Goal: Answer question/provide support: Share knowledge or assist other users

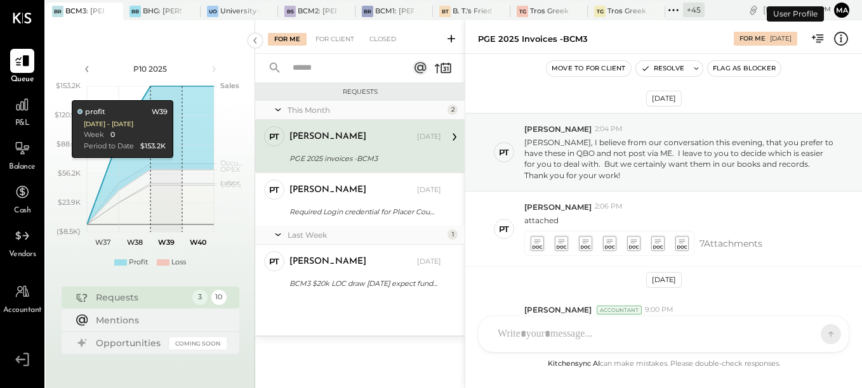
scroll to position [192, 0]
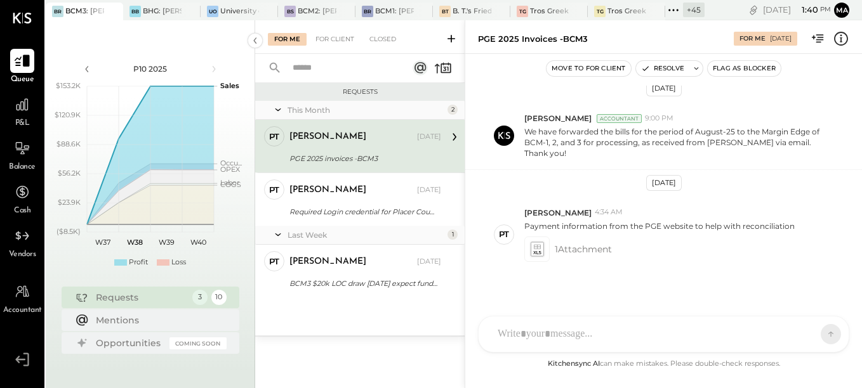
click at [22, 65] on icon at bounding box center [22, 61] width 16 height 16
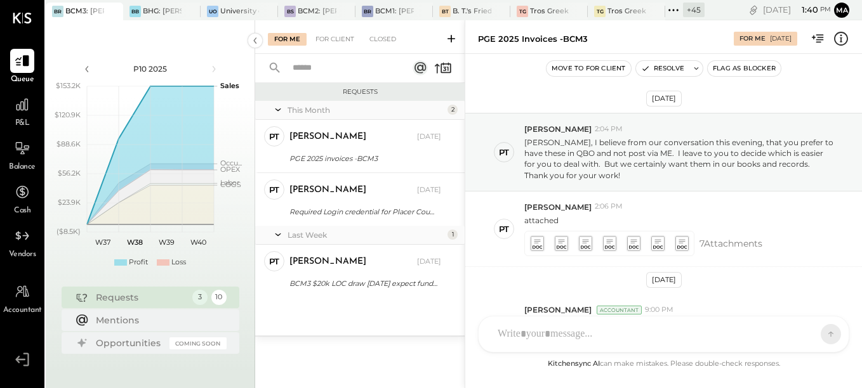
click at [695, 11] on div "+ 45" at bounding box center [694, 10] width 22 height 15
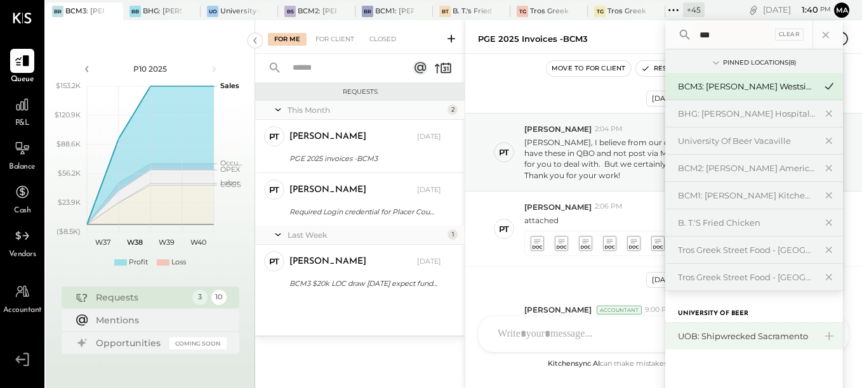
type input "***"
click at [739, 336] on div "UOB: Shipwrecked Sacramento" at bounding box center [746, 337] width 137 height 12
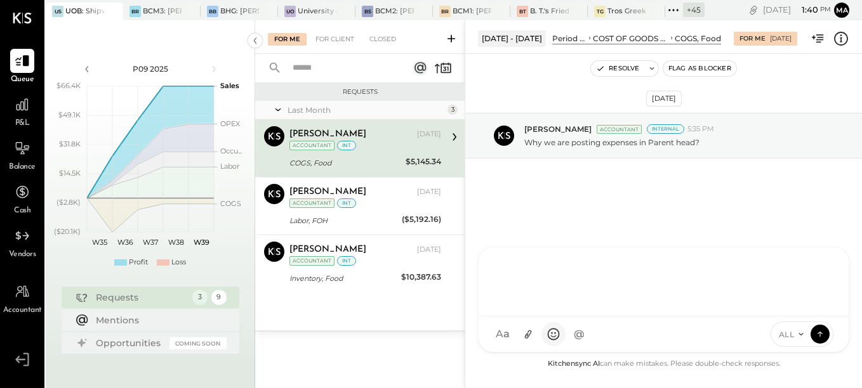
click at [541, 339] on div "[PERSON_NAME] [PERSON_NAME] [PERSON_NAME] S sbiggs MB [PERSON_NAME] AR [PERSON_…" at bounding box center [663, 300] width 371 height 106
click at [511, 259] on div at bounding box center [663, 280] width 345 height 51
click at [451, 142] on icon at bounding box center [454, 137] width 16 height 16
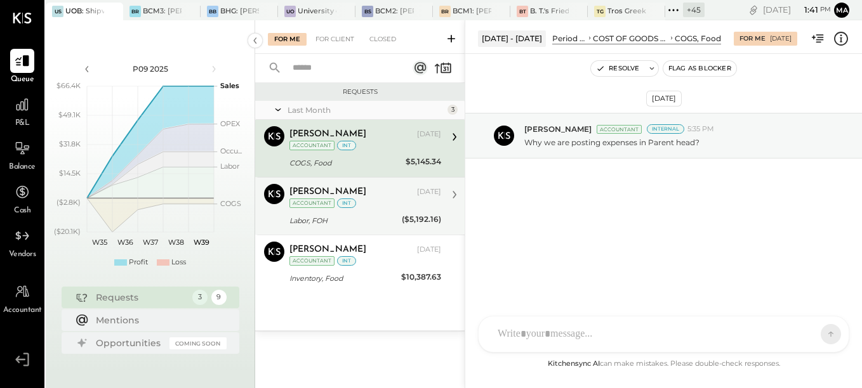
click at [376, 220] on div "Labor, FOH" at bounding box center [343, 220] width 109 height 13
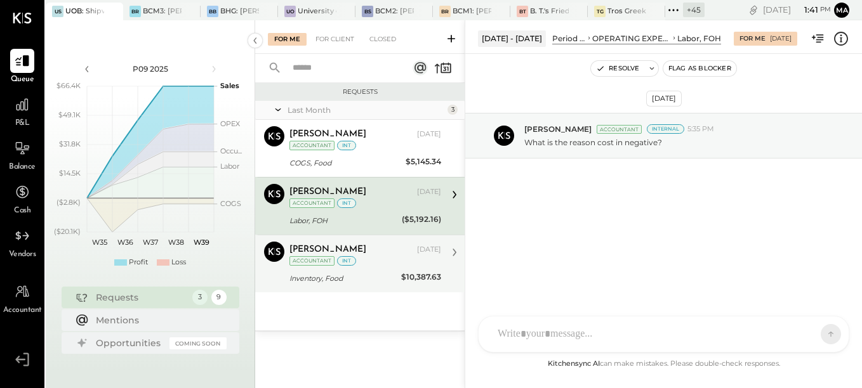
click at [372, 272] on div "Inventory, Food" at bounding box center [343, 278] width 108 height 13
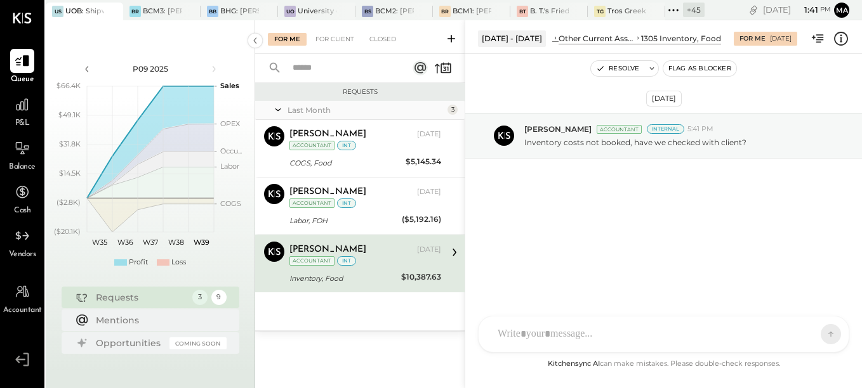
click at [533, 345] on div "SK Sarang Khandhar RP Roshan Patel S sbiggs MB Manoj Bhagat AR Alex Racioppi AP…" at bounding box center [663, 334] width 371 height 37
click at [516, 278] on div at bounding box center [663, 280] width 345 height 51
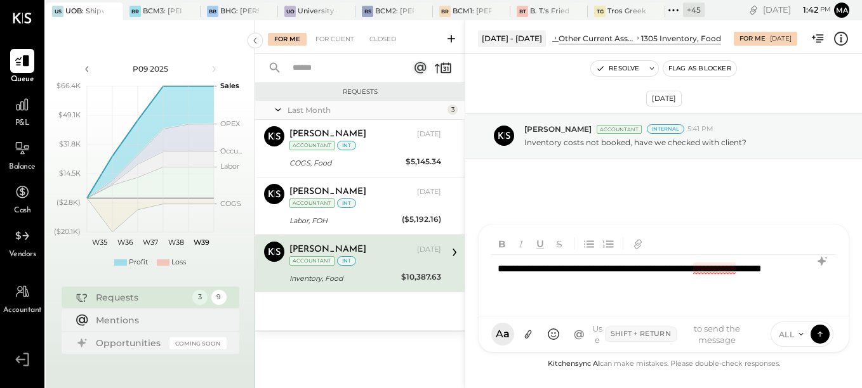
click at [710, 267] on div "**********" at bounding box center [663, 280] width 345 height 51
click at [772, 293] on div "**********" at bounding box center [663, 280] width 345 height 51
click at [821, 332] on icon at bounding box center [819, 333] width 11 height 13
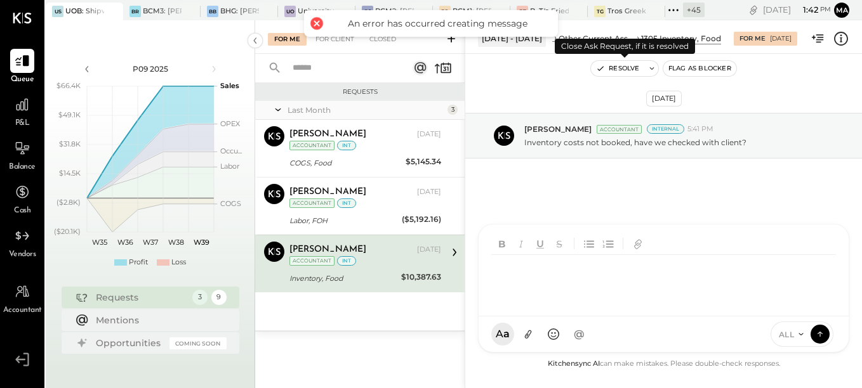
click at [621, 67] on button "Resolve" at bounding box center [617, 68] width 53 height 15
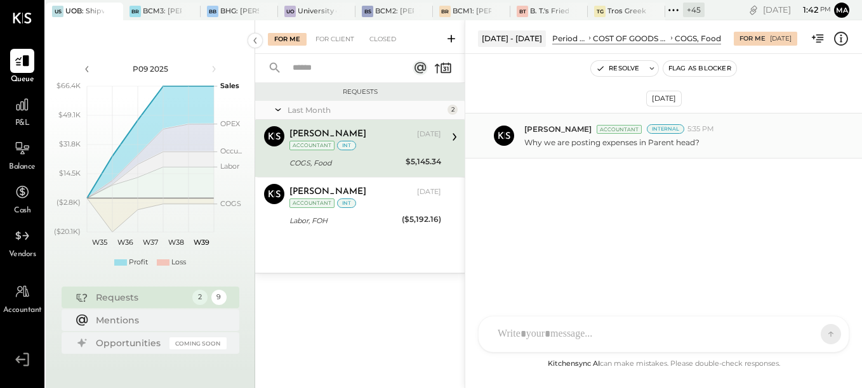
click at [615, 141] on p "Why we are posting expenses in Parent head?" at bounding box center [611, 142] width 175 height 11
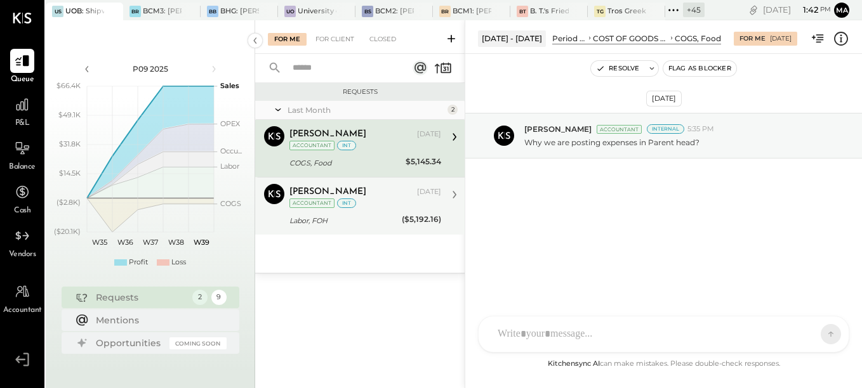
click at [355, 230] on div "Ajay Prajapati Accountant Ajay Prajapati Aug 29, 2025 Accountant int Labor, FOH…" at bounding box center [359, 206] width 209 height 58
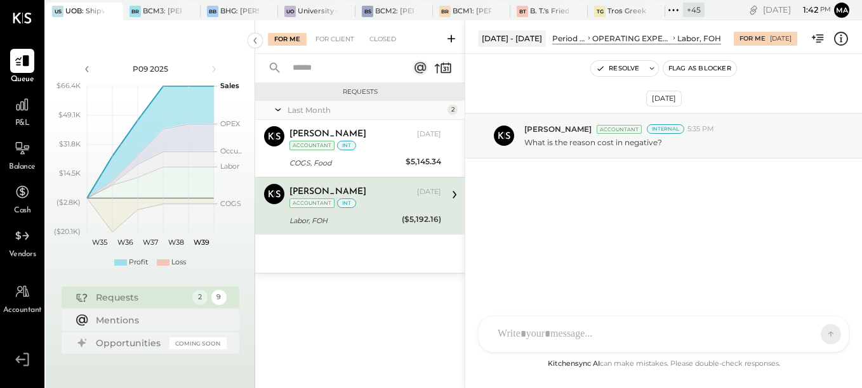
click at [454, 196] on icon at bounding box center [454, 195] width 4 height 8
drag, startPoint x: 407, startPoint y: 221, endPoint x: 437, endPoint y: 223, distance: 29.3
click at [437, 223] on div "($5,192.16)" at bounding box center [421, 219] width 39 height 13
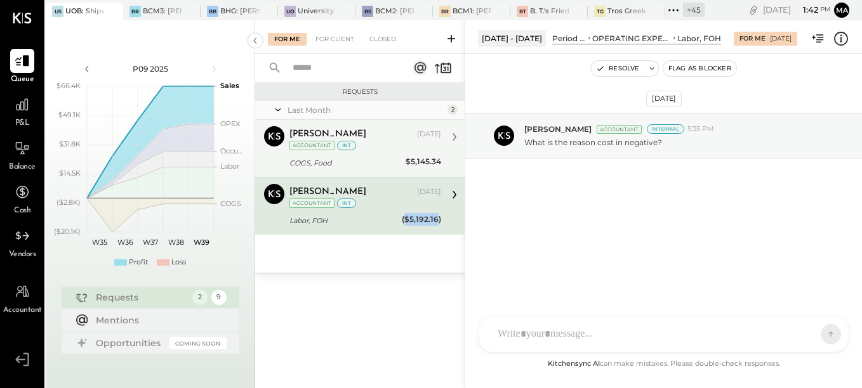
copy div "$5,192.16"
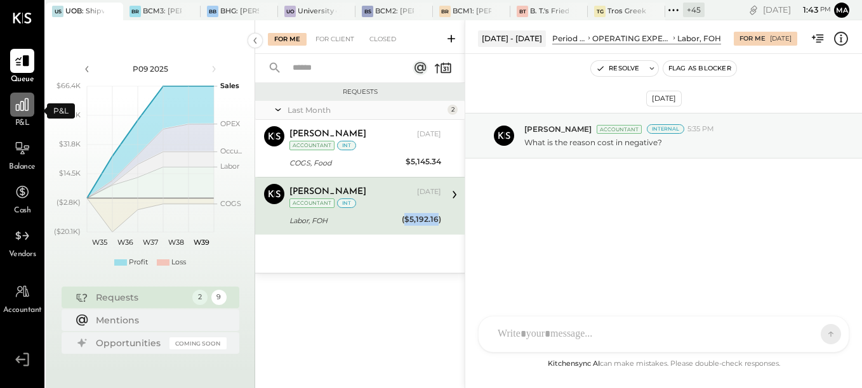
click at [16, 114] on div at bounding box center [22, 105] width 24 height 24
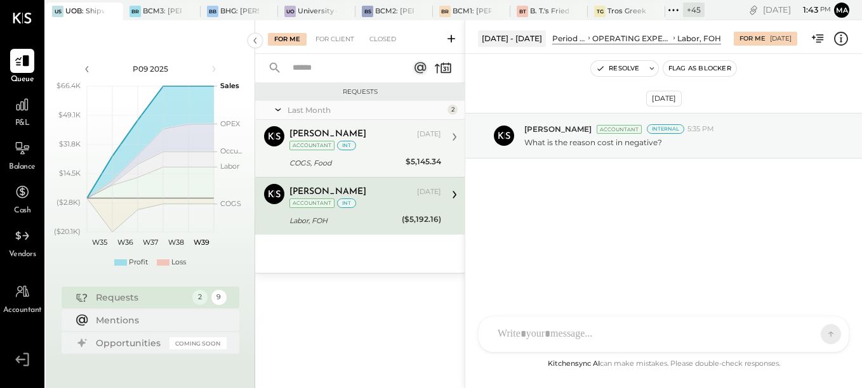
click at [370, 162] on div "COGS, Food" at bounding box center [345, 163] width 112 height 13
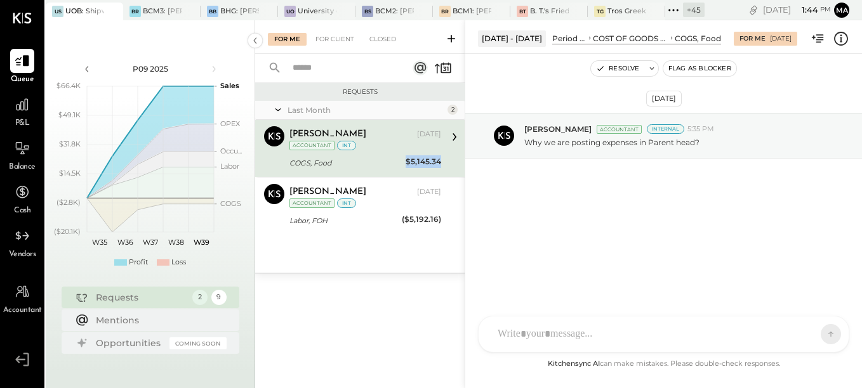
drag, startPoint x: 403, startPoint y: 159, endPoint x: 453, endPoint y: 159, distance: 50.1
click at [453, 159] on div "Ajay Prajapati Accountant Ajay Prajapati Aug 29, 2025 Accountant int COGS, Food…" at bounding box center [359, 148] width 209 height 57
click at [510, 317] on div at bounding box center [663, 281] width 370 height 69
click at [501, 270] on div at bounding box center [663, 280] width 345 height 51
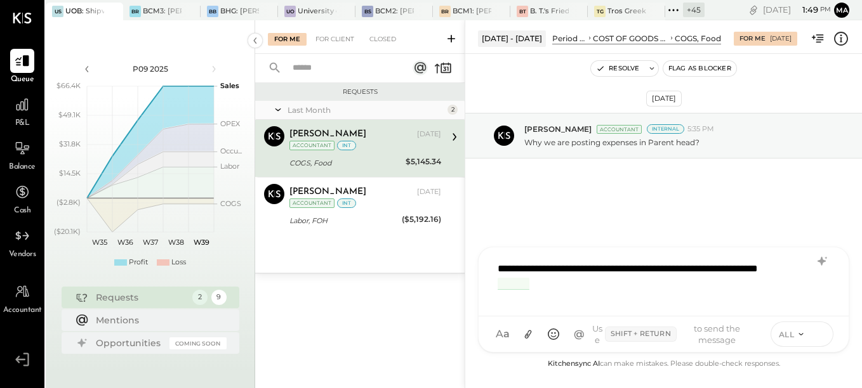
click at [819, 334] on icon at bounding box center [819, 333] width 11 height 13
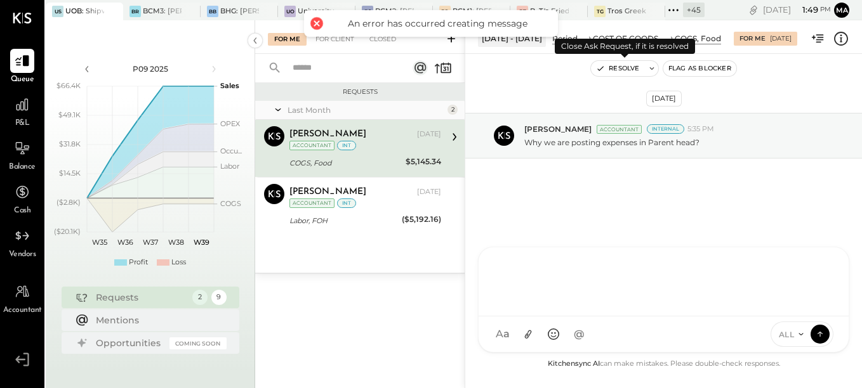
click at [621, 70] on button "Resolve" at bounding box center [617, 68] width 53 height 15
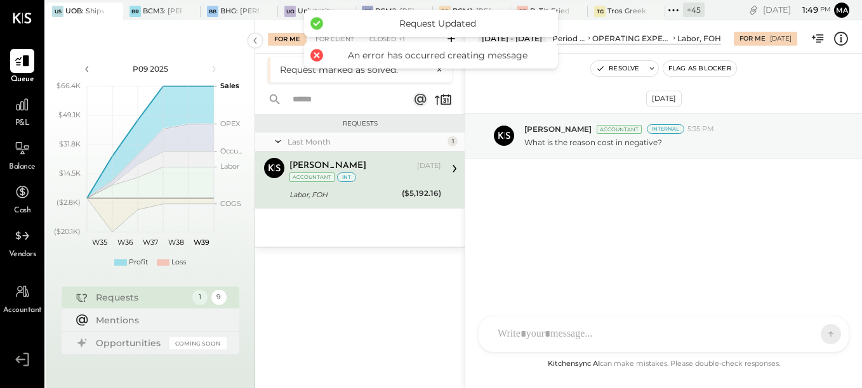
click at [350, 199] on div "Labor, FOH" at bounding box center [343, 194] width 109 height 13
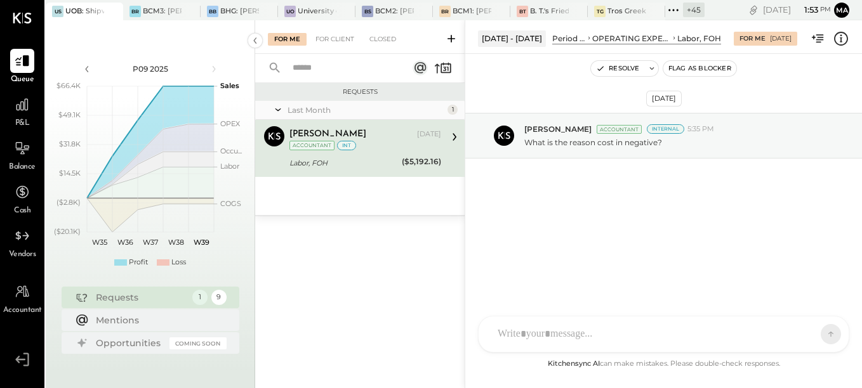
click at [369, 161] on div "Labor, FOH" at bounding box center [343, 163] width 109 height 13
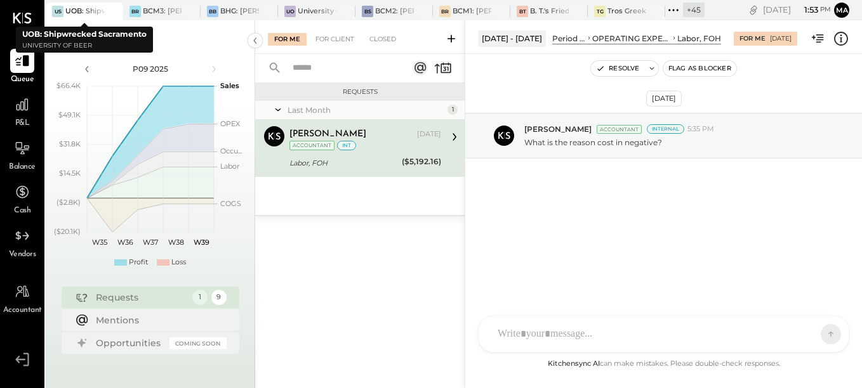
click at [93, 13] on div at bounding box center [101, 11] width 44 height 17
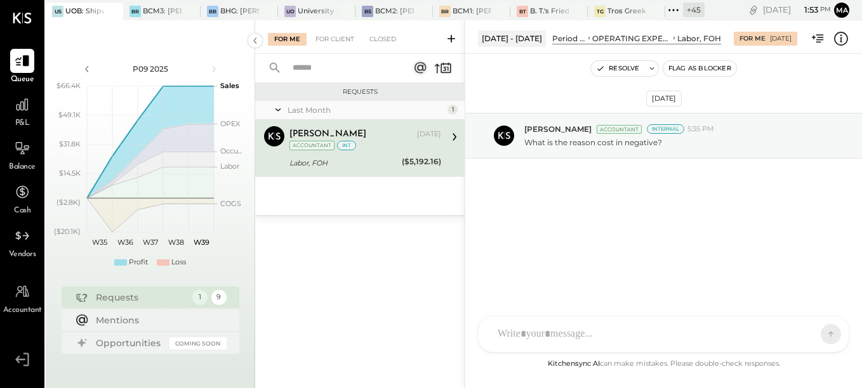
click at [409, 162] on div "($5,192.16)" at bounding box center [421, 161] width 39 height 13
drag, startPoint x: 392, startPoint y: 162, endPoint x: 440, endPoint y: 163, distance: 48.9
click at [440, 163] on div "Labor, FOH ($5,192.16)" at bounding box center [365, 162] width 152 height 15
copy div "($5,192.16)"
click at [368, 287] on div "Requests Last Month 1 Ajay Prajapati Accountant Ajay Prajapati Aug 29, 2025 Acc…" at bounding box center [359, 220] width 209 height 275
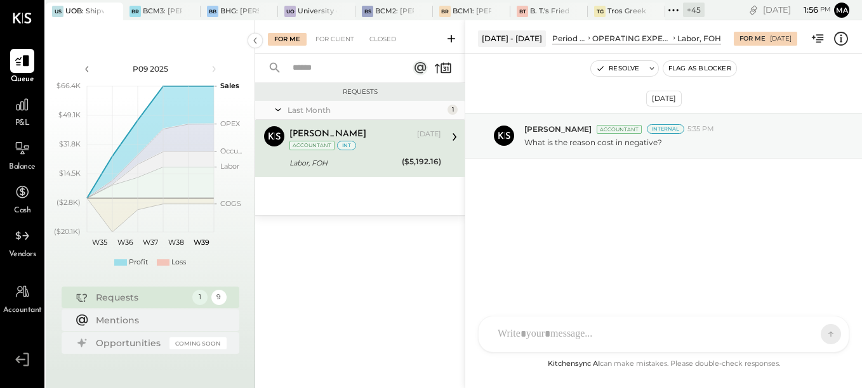
click at [351, 167] on div "Labor, FOH" at bounding box center [343, 163] width 109 height 13
click at [310, 159] on div "Labor, FOH" at bounding box center [343, 163] width 109 height 13
click at [598, 332] on div "[PERSON_NAME] [PERSON_NAME] [PERSON_NAME] S sbiggs MB [PERSON_NAME] AR [PERSON_…" at bounding box center [663, 300] width 371 height 106
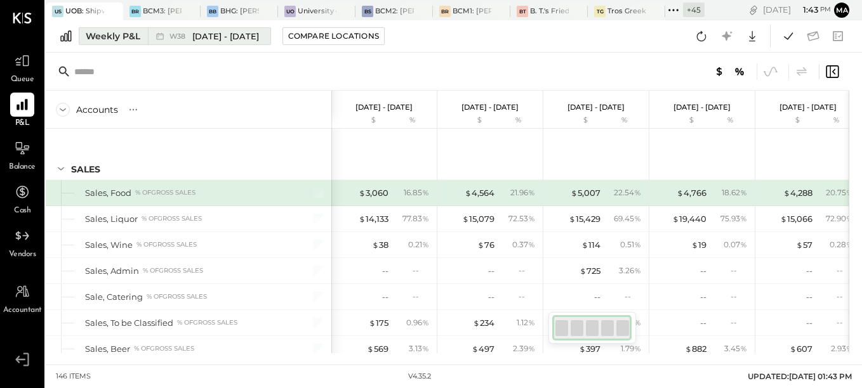
click at [119, 42] on div "Weekly P&L" at bounding box center [113, 36] width 55 height 13
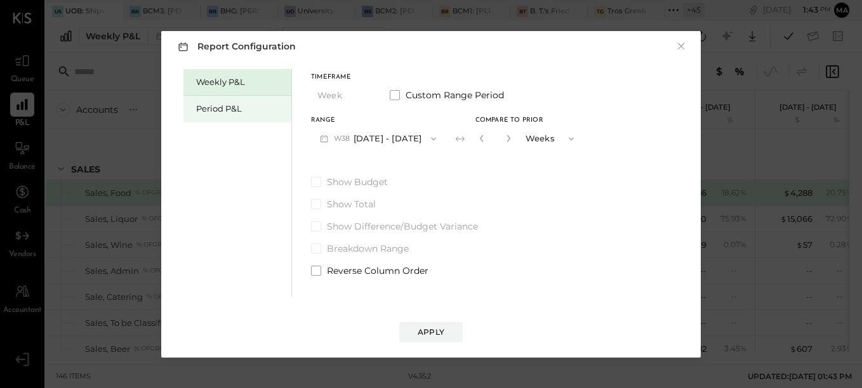
click at [228, 108] on div "Period P&L" at bounding box center [240, 109] width 89 height 12
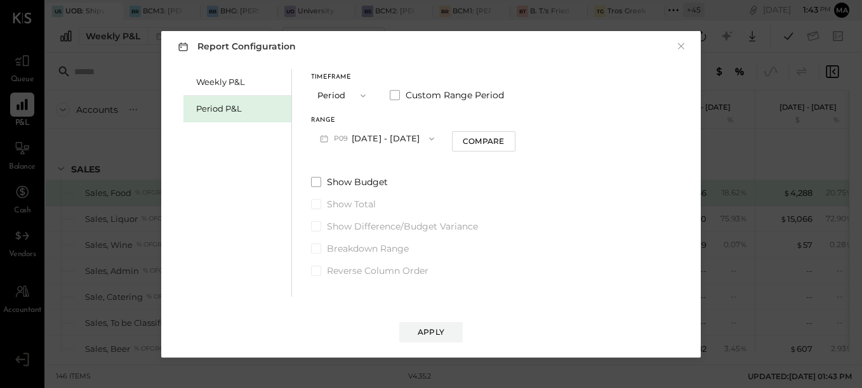
click at [437, 141] on icon "button" at bounding box center [431, 139] width 10 height 10
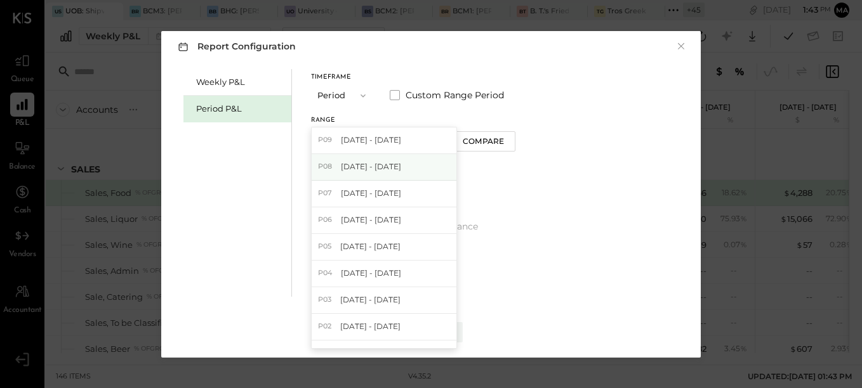
click at [401, 171] on span "Jul 28 - Aug 24, 2025" at bounding box center [371, 166] width 60 height 11
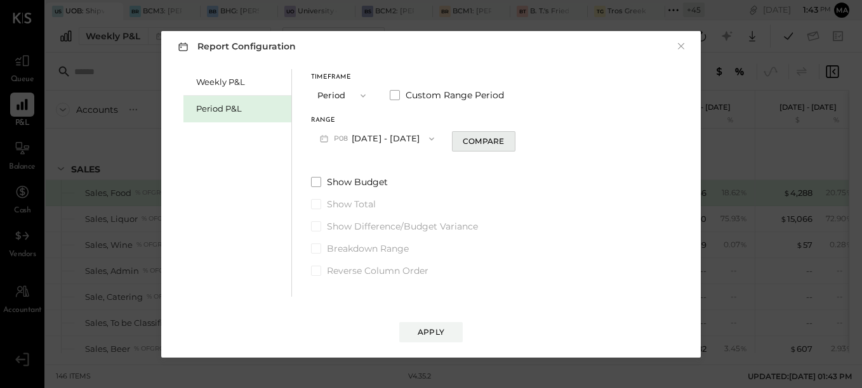
click at [496, 147] on div "Compare" at bounding box center [483, 141] width 41 height 11
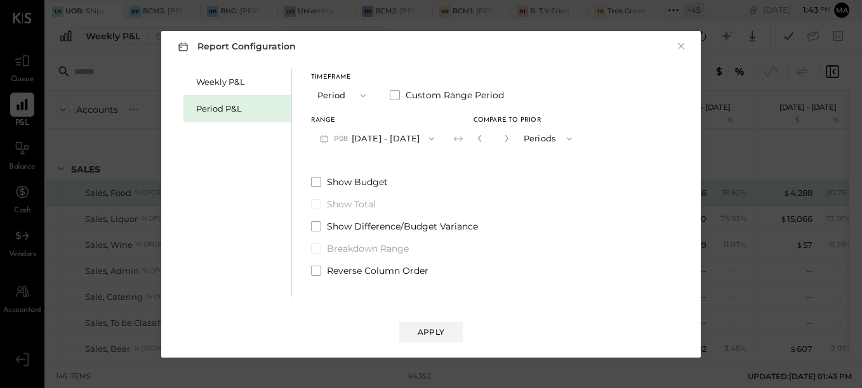
click at [496, 147] on div "*" at bounding box center [492, 138] width 39 height 23
click at [510, 140] on icon "button" at bounding box center [507, 139] width 8 height 8
type input "*"
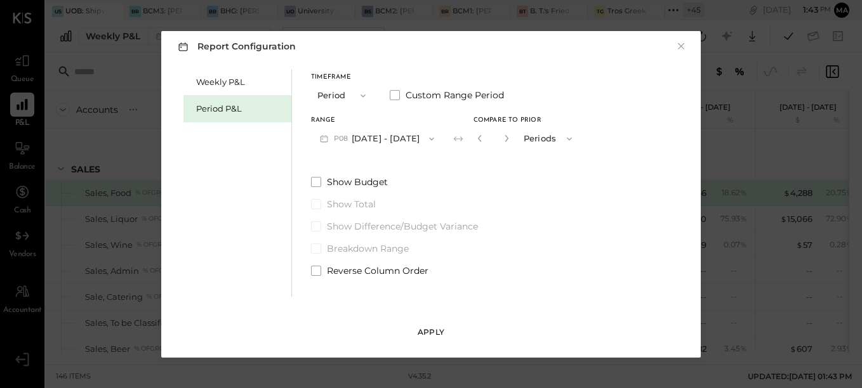
click at [429, 333] on div "Apply" at bounding box center [431, 332] width 27 height 11
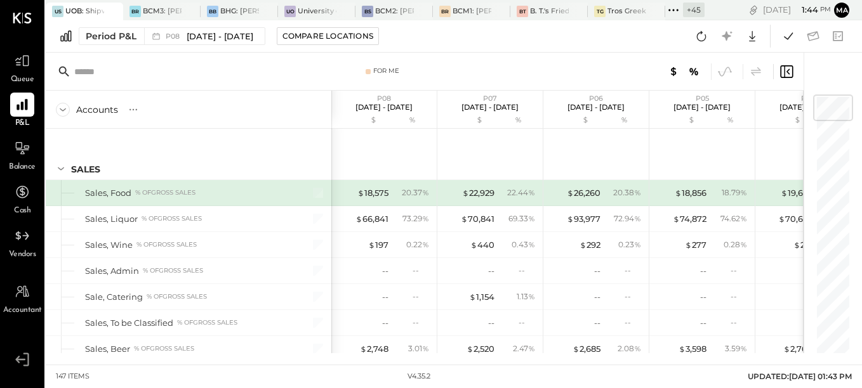
click at [563, 40] on div "Period P&L P08 Jul 28 - Aug 24, 2025 Compare Locations Google Sheets Excel" at bounding box center [454, 36] width 816 height 32
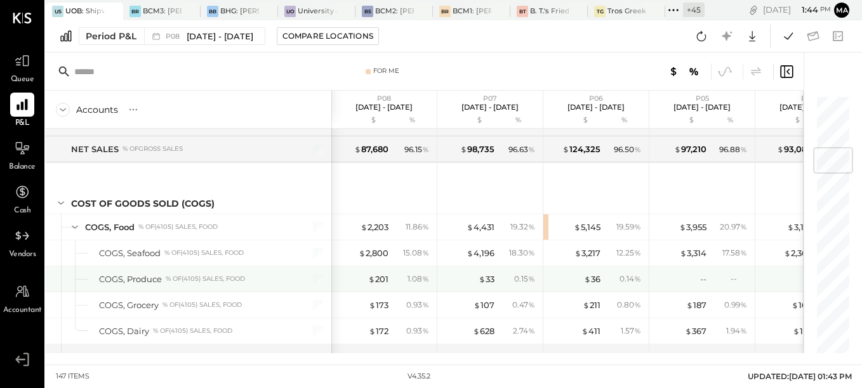
scroll to position [444, 0]
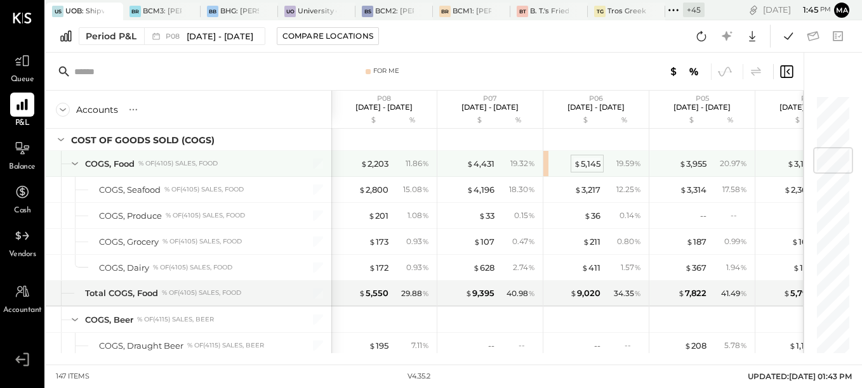
click at [589, 166] on div "$ 5,145" at bounding box center [587, 164] width 27 height 12
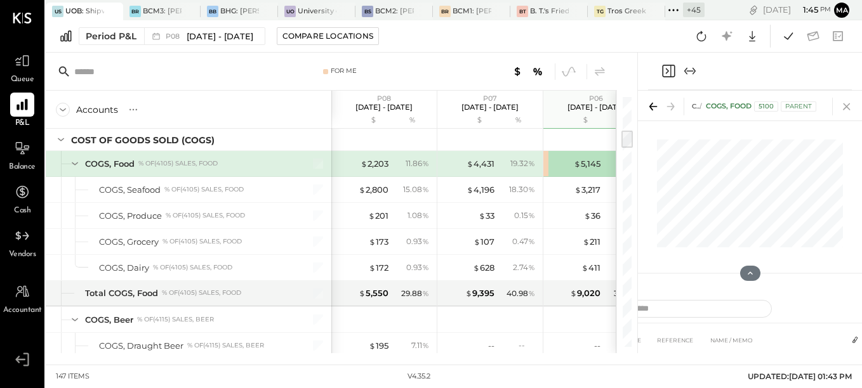
click at [842, 103] on icon at bounding box center [847, 107] width 18 height 18
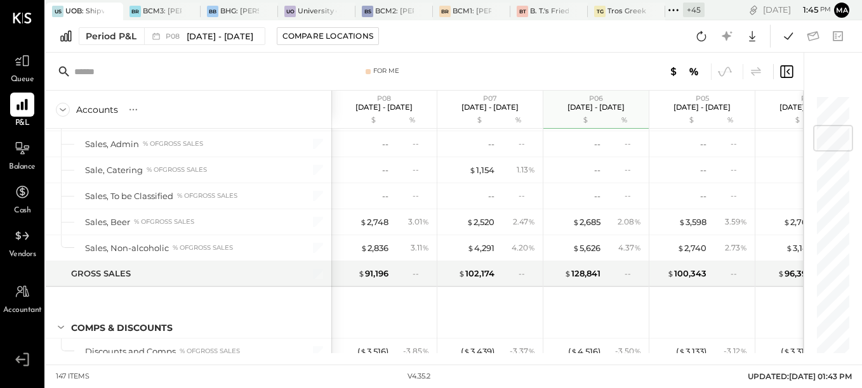
scroll to position [317, 0]
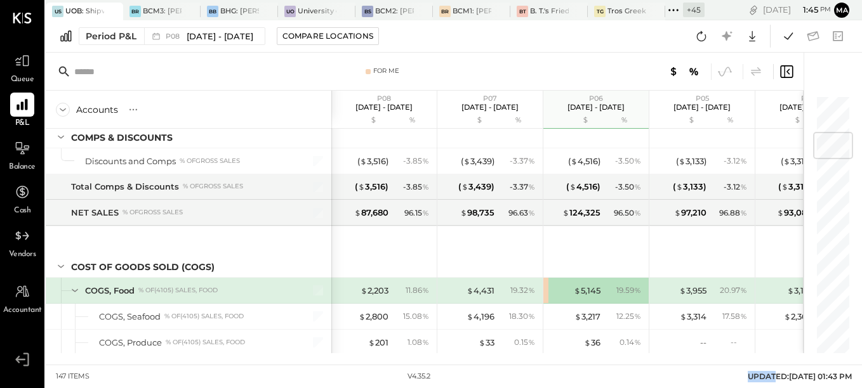
drag, startPoint x: 600, startPoint y: 388, endPoint x: 758, endPoint y: 393, distance: 158.7
click at [758, 388] on html "Queue P&L Balance Cash Vendors Accountant v 4.35.2 US UOB: Shipwrecked Sacramen…" at bounding box center [431, 194] width 862 height 388
drag, startPoint x: 149, startPoint y: 383, endPoint x: 385, endPoint y: 385, distance: 236.0
click at [385, 384] on div "147 items v 4.35.2 UPDATED: 09/22/2025 01:43 PM" at bounding box center [454, 376] width 816 height 23
click at [570, 37] on div "Period P&L P08 Jul 28 - Aug 24, 2025 Compare Locations Google Sheets Excel" at bounding box center [454, 36] width 816 height 32
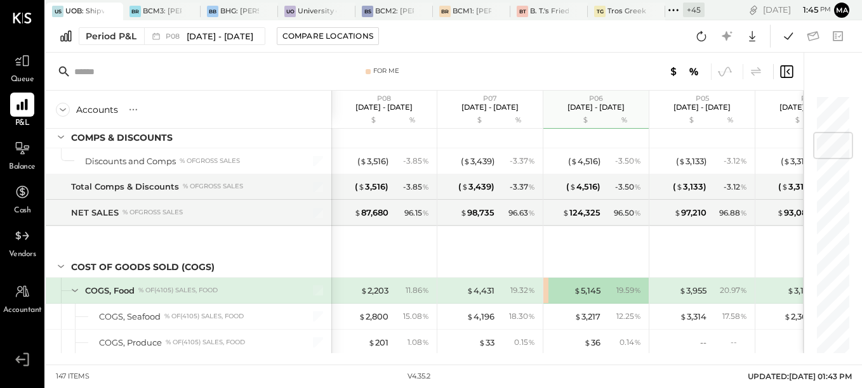
scroll to position [381, 0]
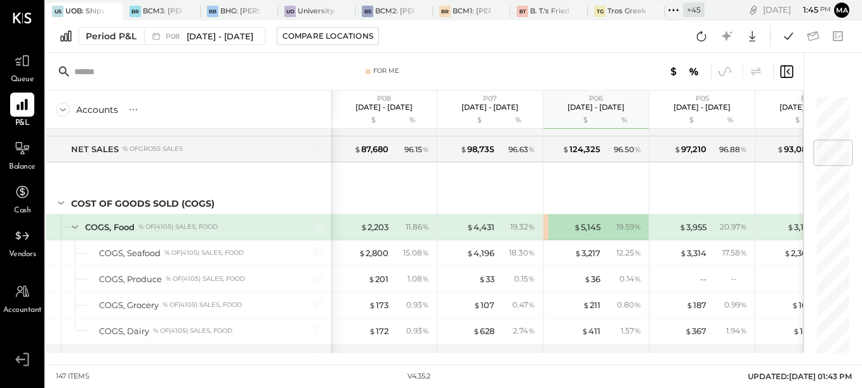
click at [784, 70] on icon at bounding box center [786, 71] width 13 height 13
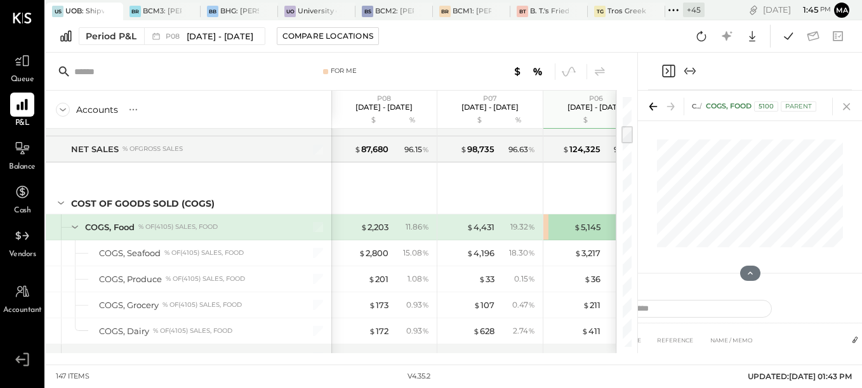
click at [841, 105] on icon at bounding box center [847, 107] width 18 height 18
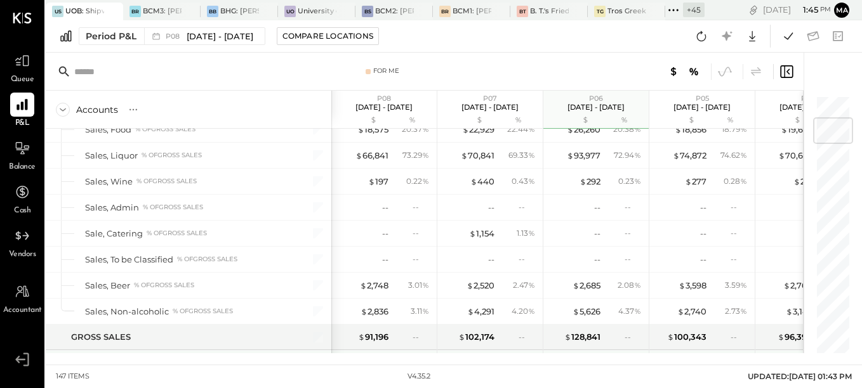
scroll to position [254, 0]
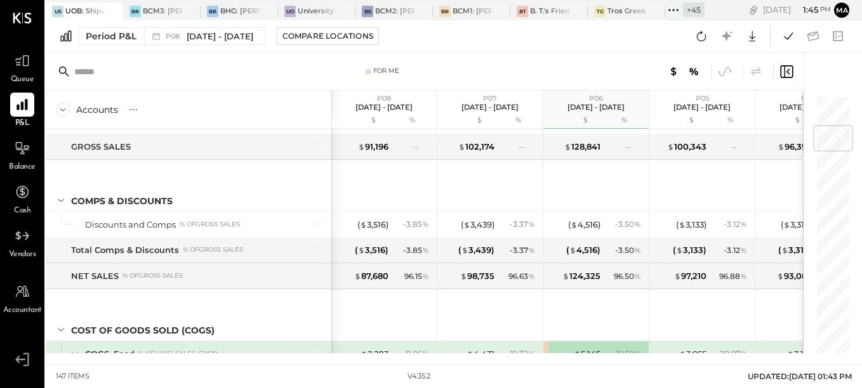
click at [332, 97] on div "P08 Jul 28 - Aug 24, 2025 $ %" at bounding box center [383, 110] width 105 height 38
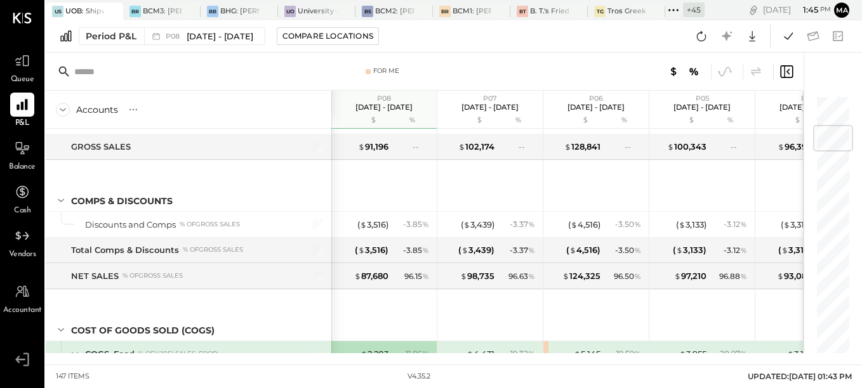
click at [443, 60] on div "For Me" at bounding box center [425, 72] width 758 height 38
click at [243, 376] on div "147 items v 4.35.2 UPDATED: 09/22/2025 01:43 PM" at bounding box center [454, 376] width 816 height 23
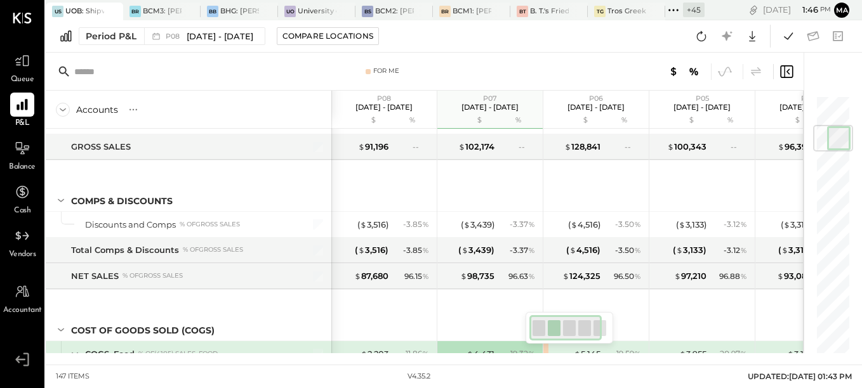
scroll to position [0, 58]
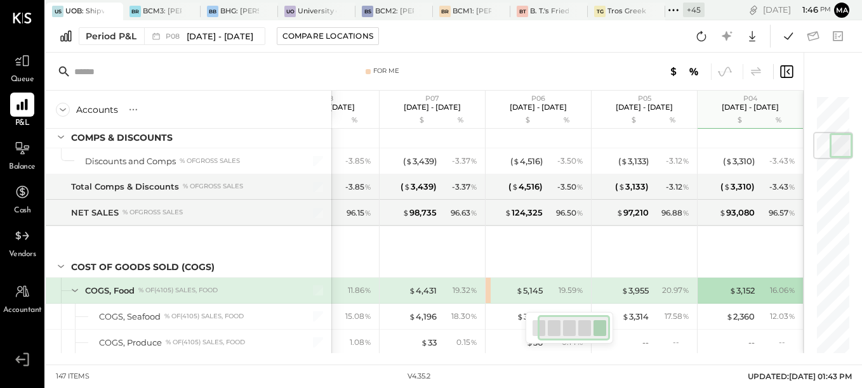
scroll to position [444, 0]
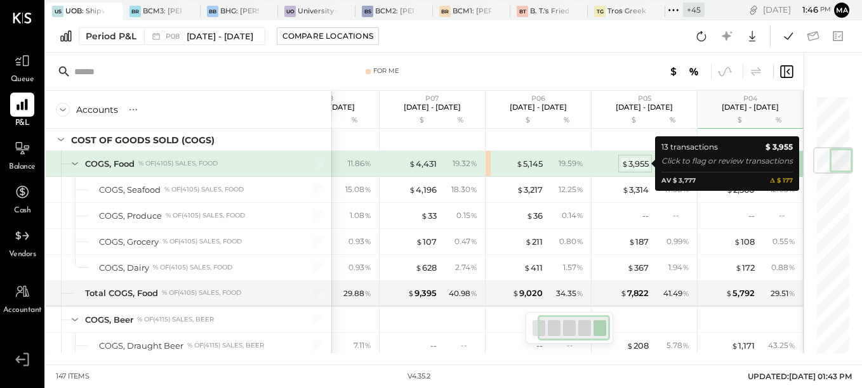
click at [638, 164] on div "$ 3,955" at bounding box center [634, 164] width 27 height 12
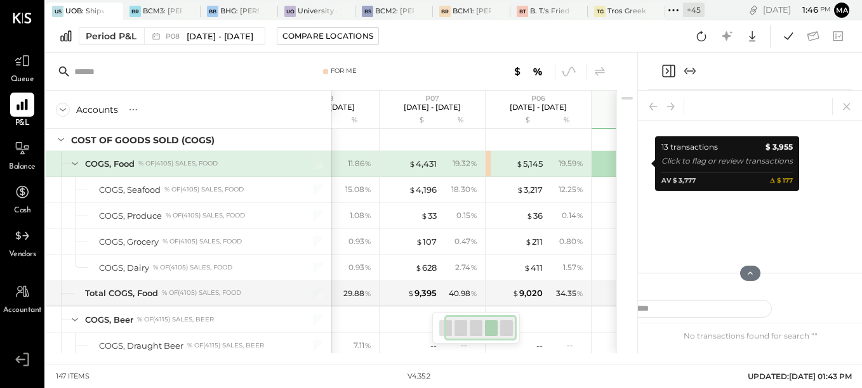
scroll to position [0, 47]
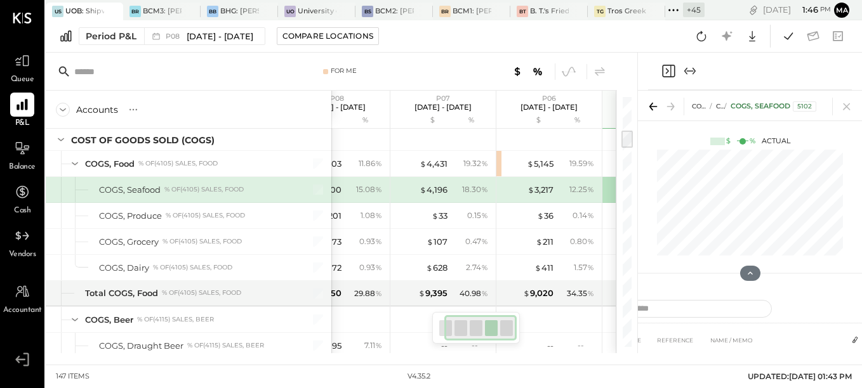
scroll to position [380, 0]
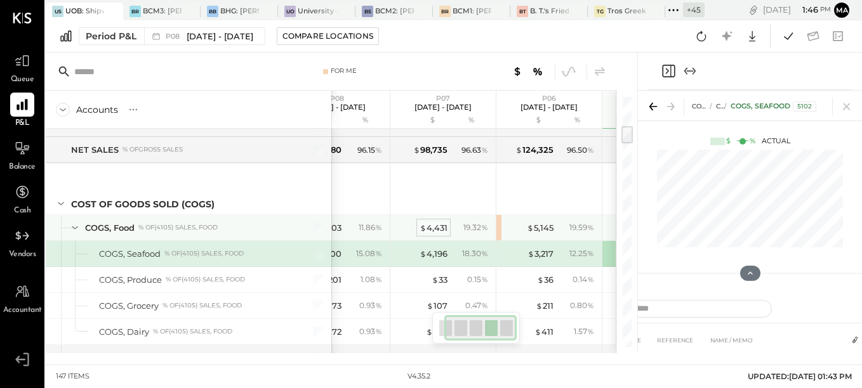
click at [437, 226] on div "$ 4,431" at bounding box center [433, 228] width 28 height 12
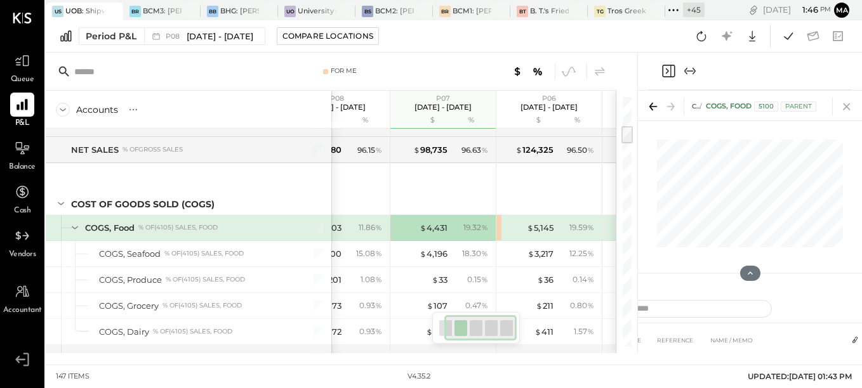
click at [846, 107] on icon at bounding box center [846, 106] width 7 height 7
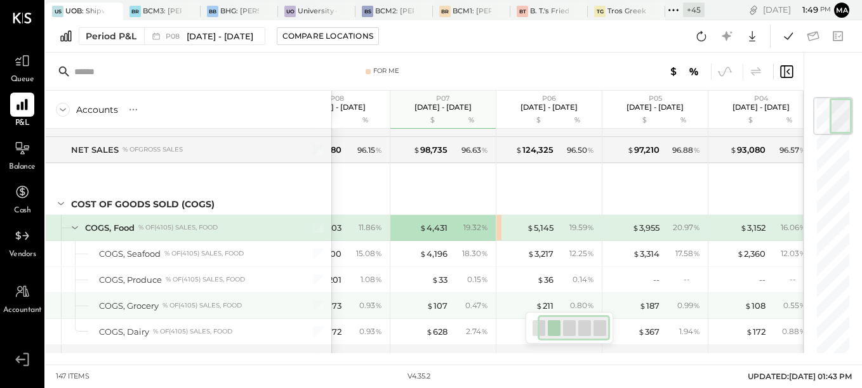
scroll to position [444, 0]
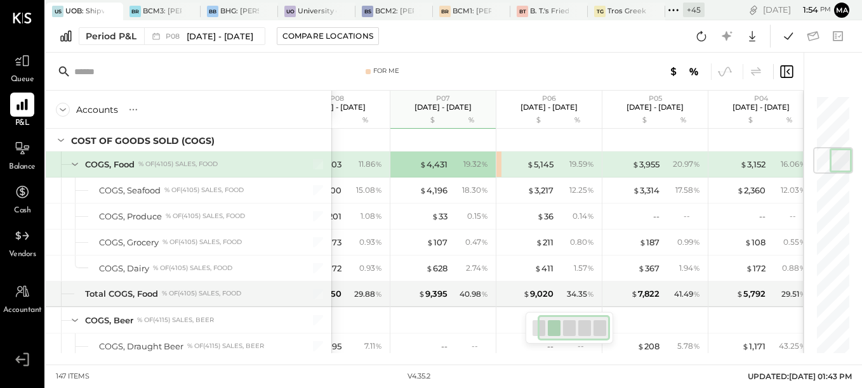
click at [510, 37] on div "Period P&L P08 Jul 28 - Aug 24, 2025 Compare Locations Google Sheets Excel" at bounding box center [454, 36] width 816 height 32
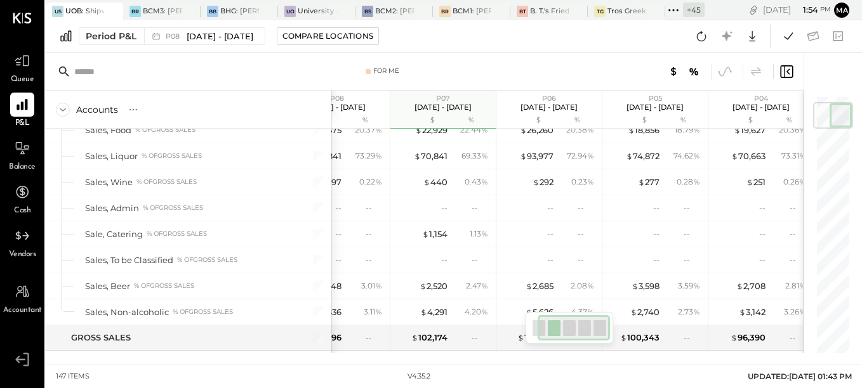
scroll to position [0, 0]
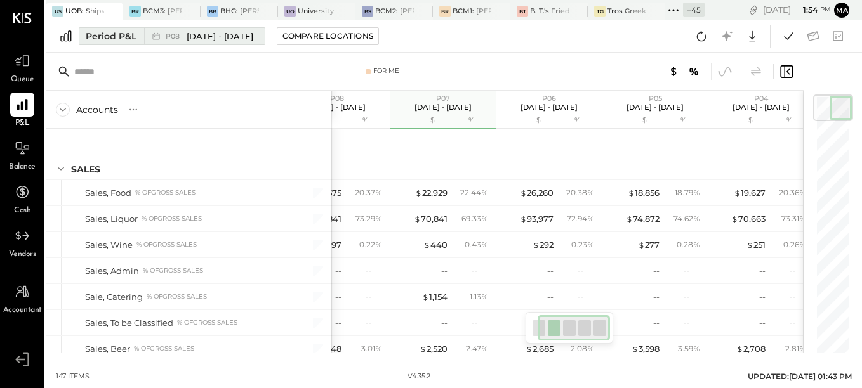
click at [227, 36] on span "Jul 28 - Aug 24, 2025" at bounding box center [220, 36] width 67 height 12
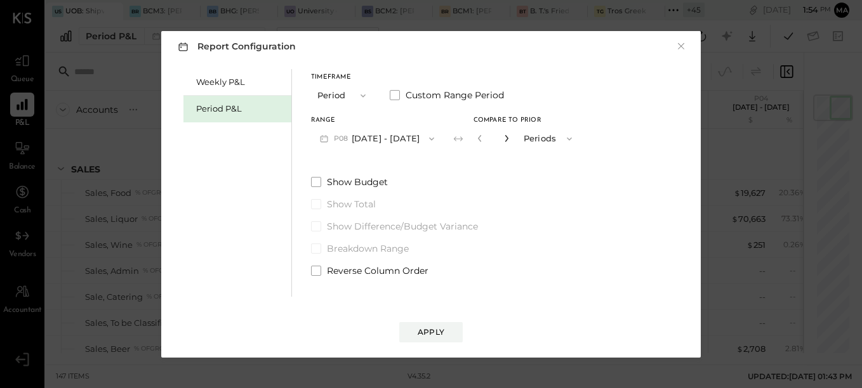
click at [508, 141] on icon "button" at bounding box center [505, 138] width 3 height 7
type input "*"
click at [433, 333] on div "Apply" at bounding box center [431, 332] width 27 height 11
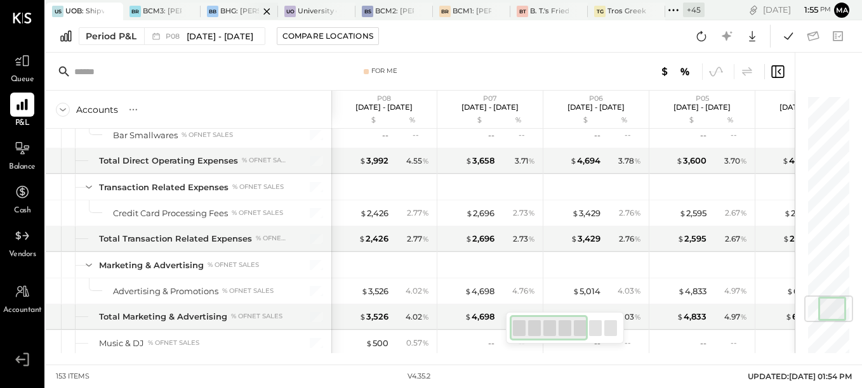
scroll to position [1623, 0]
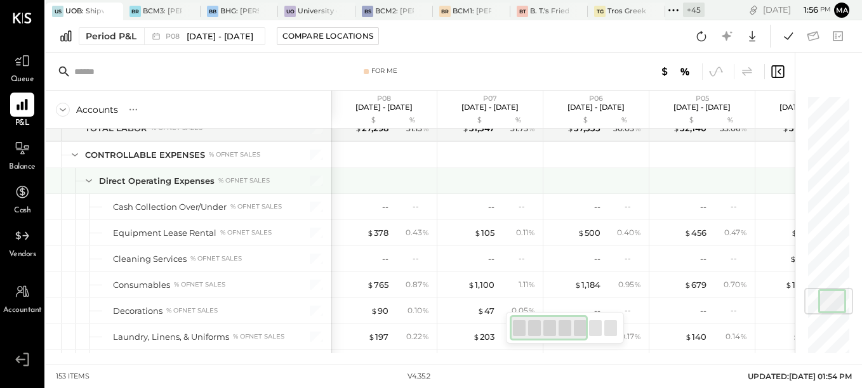
click at [702, 170] on div at bounding box center [702, 180] width 95 height 25
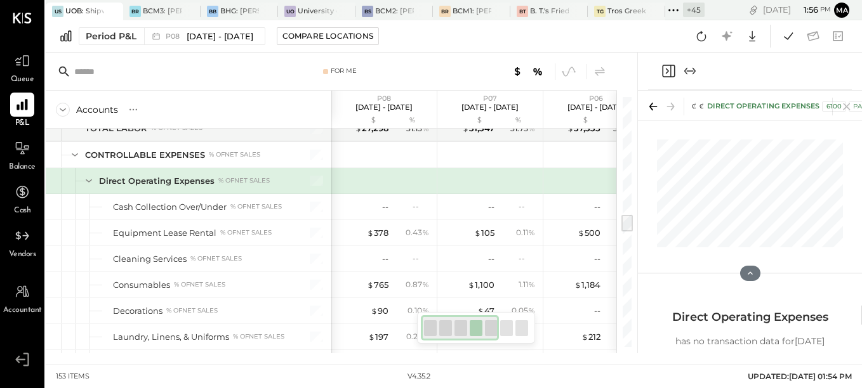
click at [645, 32] on div "Period P&L P08 Jul 28 - Aug 24, 2025 Compare Locations Google Sheets Excel" at bounding box center [454, 36] width 816 height 32
click at [652, 102] on icon at bounding box center [653, 107] width 18 height 18
click at [588, 20] on div "TG Tros Greek Street Food - Hoboken" at bounding box center [626, 12] width 77 height 18
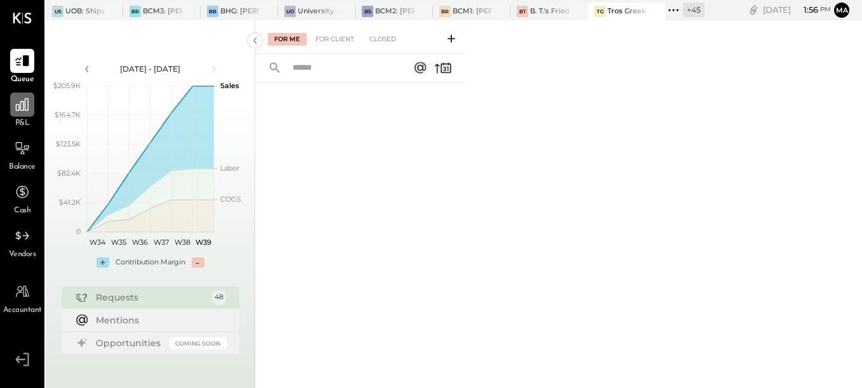
click at [22, 110] on icon at bounding box center [22, 104] width 16 height 16
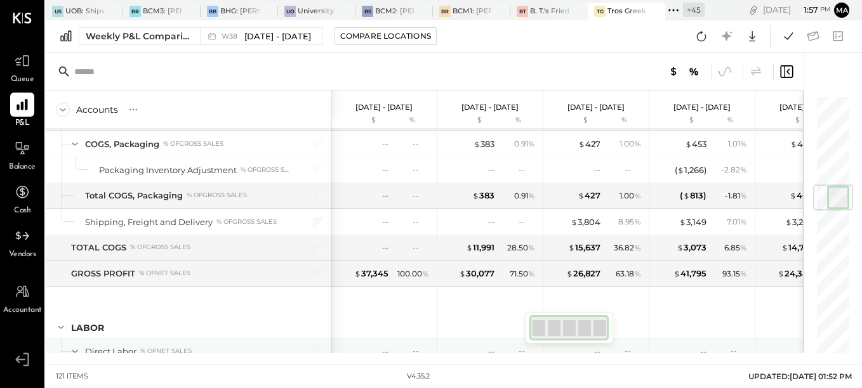
scroll to position [825, 0]
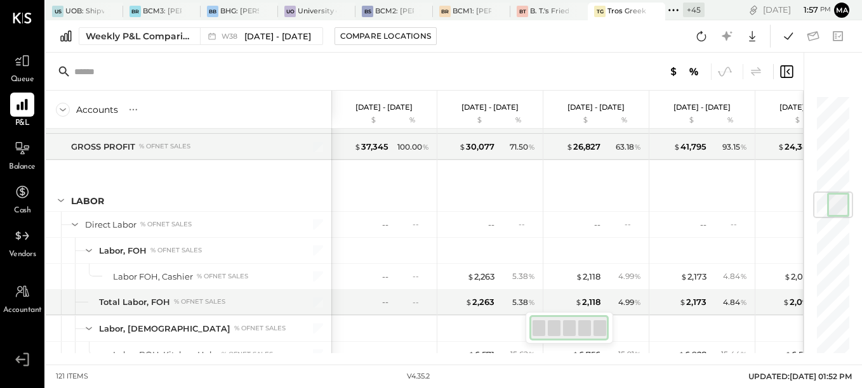
click at [595, 328] on div at bounding box center [568, 327] width 79 height 25
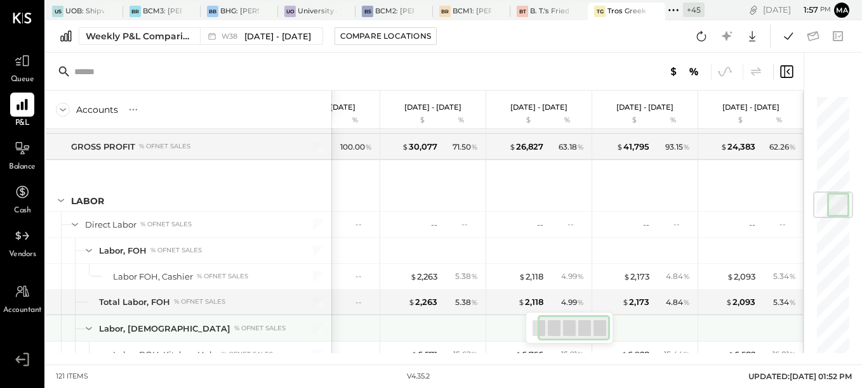
drag, startPoint x: 555, startPoint y: 327, endPoint x: 631, endPoint y: 339, distance: 77.1
click at [631, 339] on div "Accounts S % GL Sep 15 - 21, 2025 $ % Sep 8 - 14, 2025 $ % Sep 1 - 7, 2025 $ % …" at bounding box center [425, 203] width 758 height 301
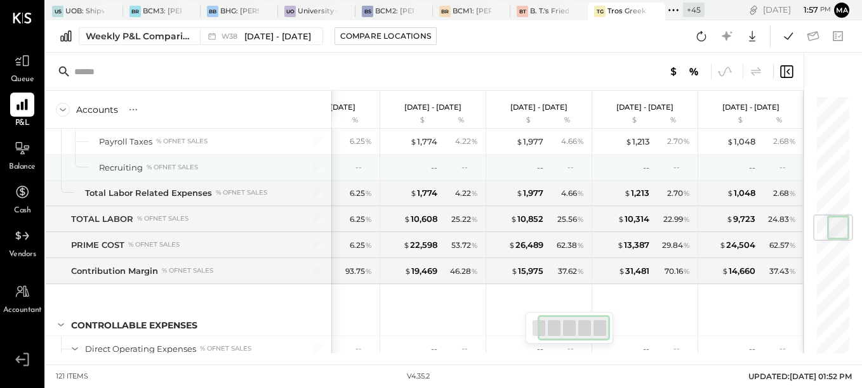
scroll to position [1015, 0]
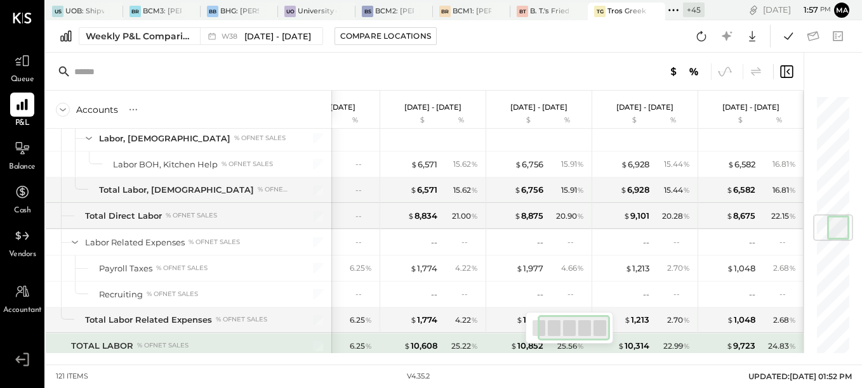
drag, startPoint x: 578, startPoint y: 334, endPoint x: 622, endPoint y: 334, distance: 43.8
click at [622, 334] on div "Accounts S % GL Sep 15 - 21, 2025 $ % Sep 8 - 14, 2025 $ % Sep 1 - 7, 2025 $ % …" at bounding box center [425, 203] width 758 height 301
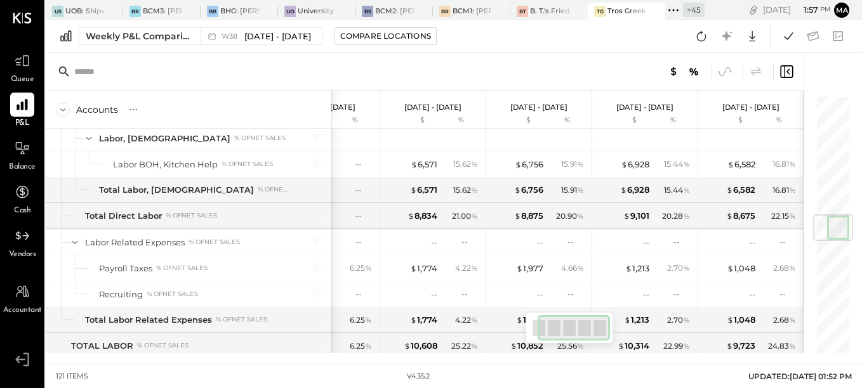
scroll to position [0, 0]
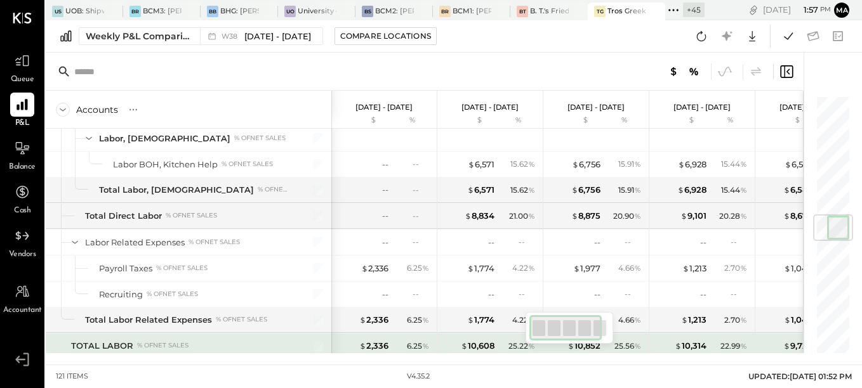
drag, startPoint x: 570, startPoint y: 332, endPoint x: 504, endPoint y: 335, distance: 66.0
click at [504, 335] on div "Accounts S % GL Sep 15 - 21, 2025 $ % Sep 8 - 14, 2025 $ % Sep 1 - 7, 2025 $ % …" at bounding box center [425, 203] width 758 height 301
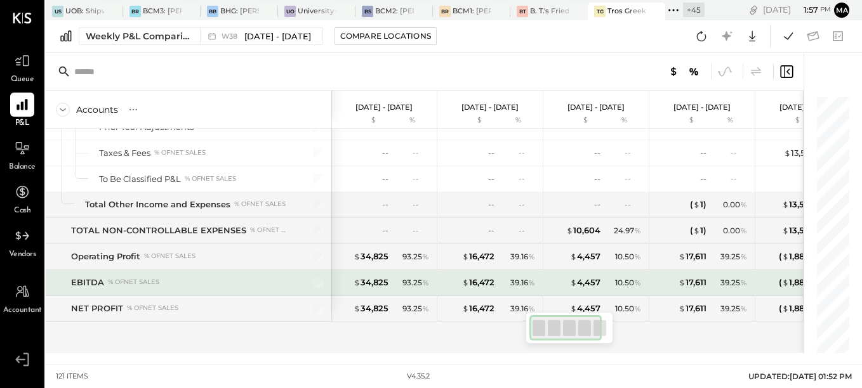
scroll to position [2742, 0]
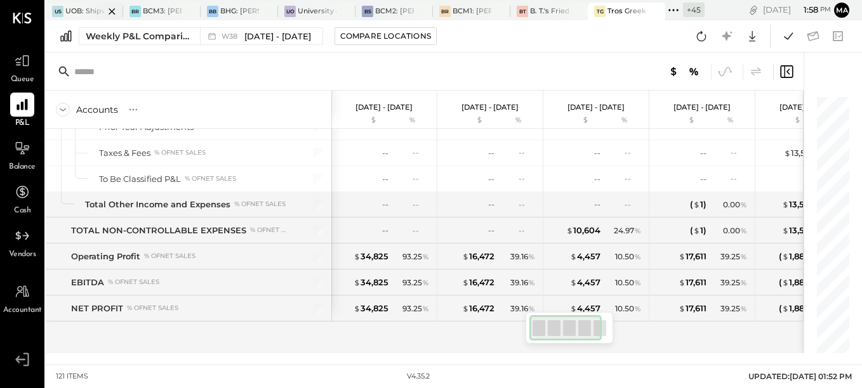
click at [88, 10] on div at bounding box center [101, 11] width 44 height 17
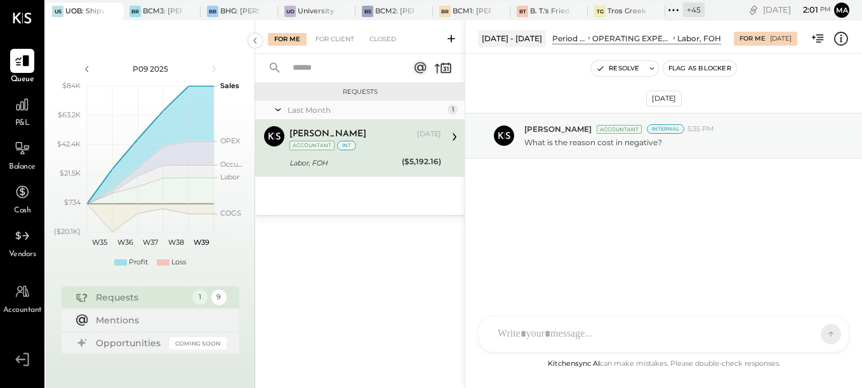
click at [558, 334] on div "SK Sarang Khandhar RP Roshan Patel S sbiggs MB Manoj Bhagat AR Alex Racioppi AP…" at bounding box center [663, 334] width 371 height 37
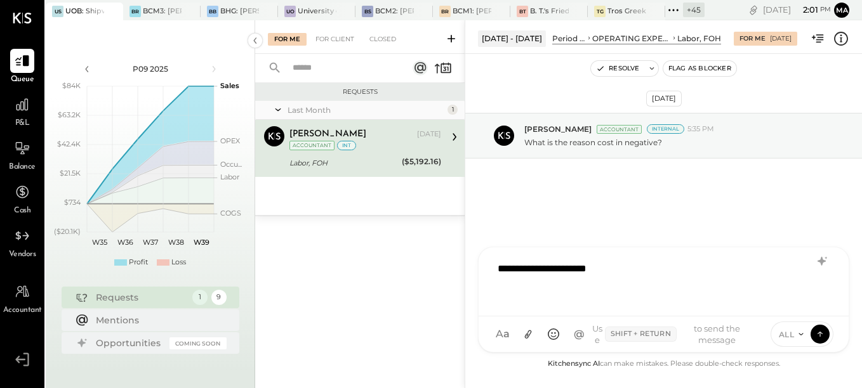
drag, startPoint x: 823, startPoint y: 335, endPoint x: 652, endPoint y: 252, distance: 190.4
click at [652, 252] on div "**********" at bounding box center [663, 300] width 371 height 106
click at [615, 67] on button "Resolve" at bounding box center [617, 68] width 53 height 15
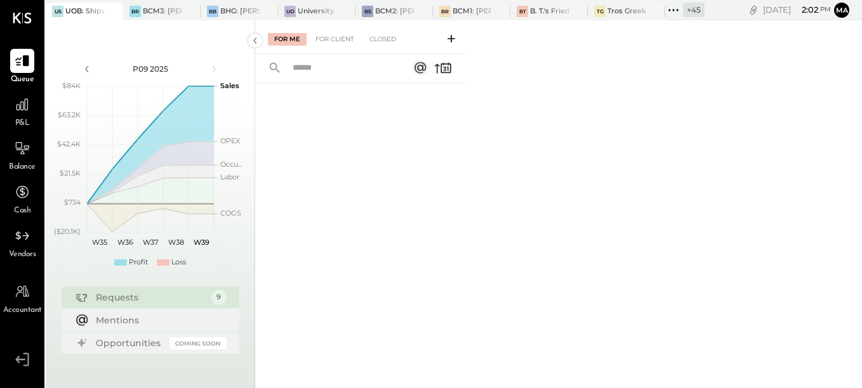
click at [91, 11] on div at bounding box center [101, 11] width 44 height 17
click at [23, 114] on div at bounding box center [22, 105] width 24 height 24
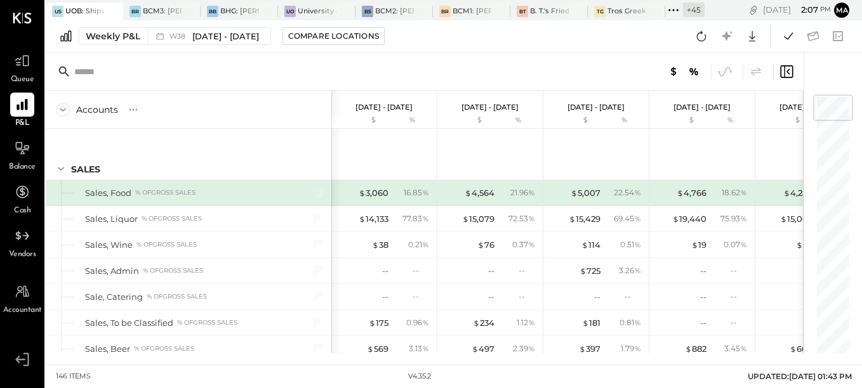
click at [701, 11] on div "+ 45" at bounding box center [694, 10] width 22 height 15
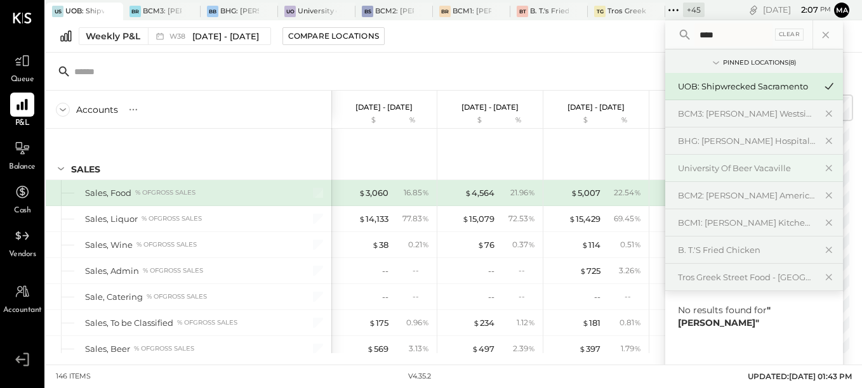
type input "****"
click at [718, 171] on div "University of Beer Vacaville" at bounding box center [746, 168] width 137 height 12
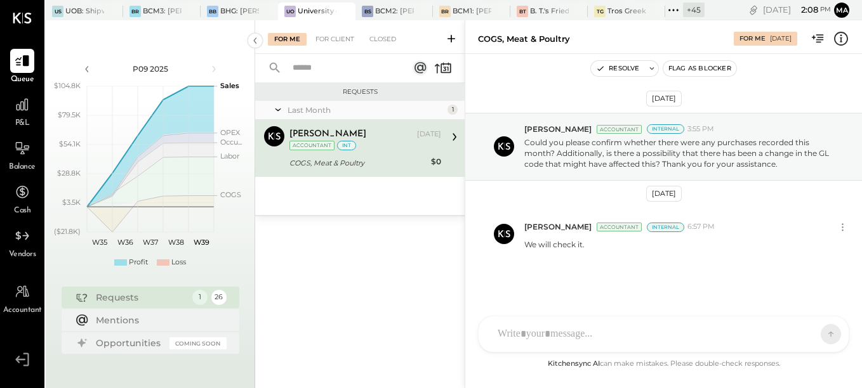
click at [838, 38] on icon at bounding box center [840, 38] width 16 height 16
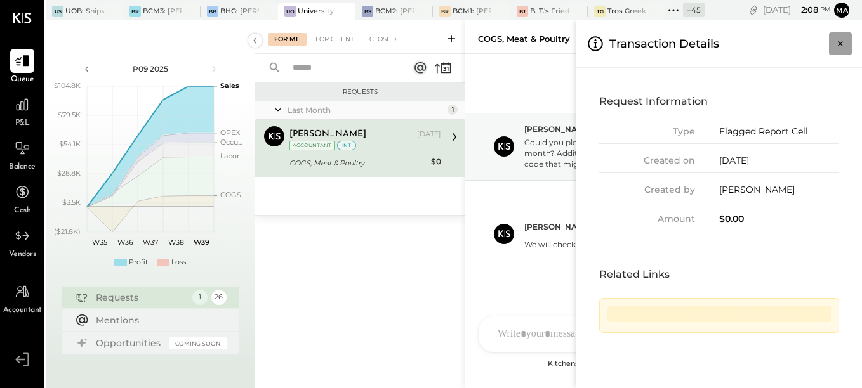
click at [837, 45] on icon "Close panel" at bounding box center [840, 43] width 13 height 13
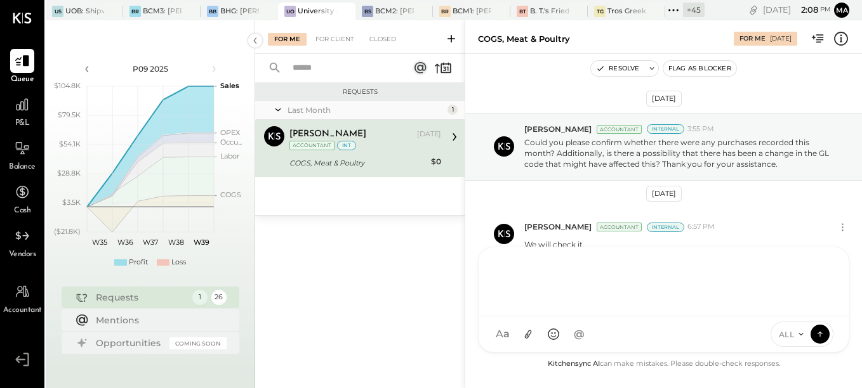
click at [535, 338] on div "SK Sarang Khandhar RP Roshan Patel MG Margi Gandhi S sbiggs MB Manoj Bhagat RS …" at bounding box center [663, 300] width 371 height 106
click at [839, 44] on icon at bounding box center [841, 39] width 14 height 14
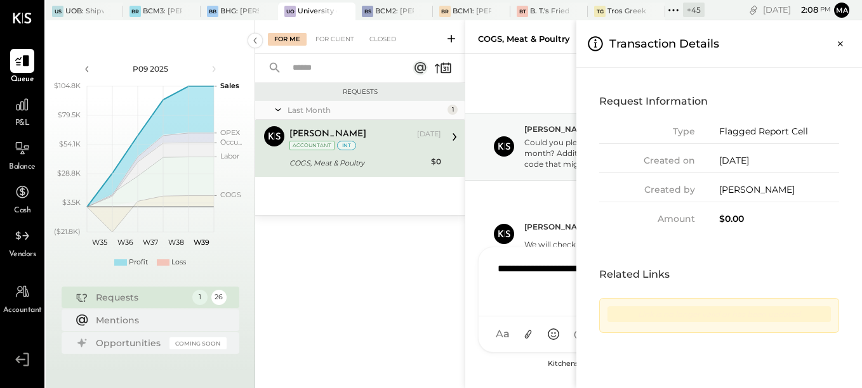
click at [839, 44] on icon "Close panel" at bounding box center [840, 43] width 13 height 13
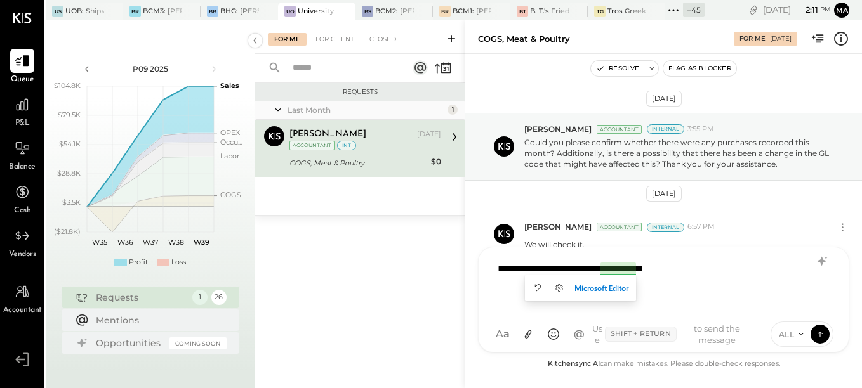
click at [842, 36] on icon at bounding box center [840, 38] width 16 height 16
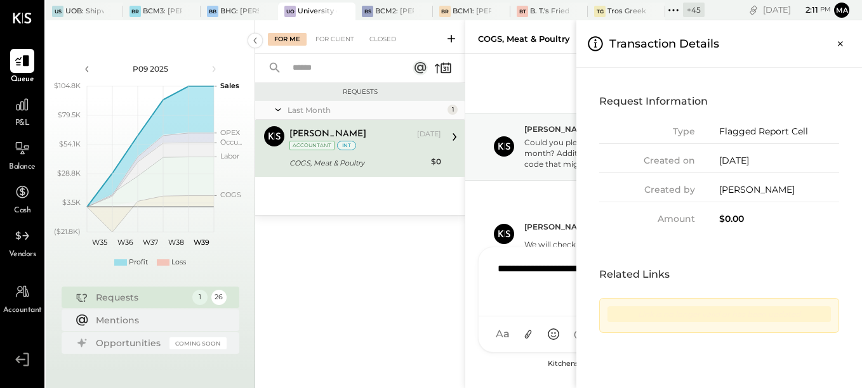
click at [541, 199] on div "For Me For Client Closed Requests Last Month 1 Manoj Bhagat Accountant Manoj Bh…" at bounding box center [558, 204] width 607 height 368
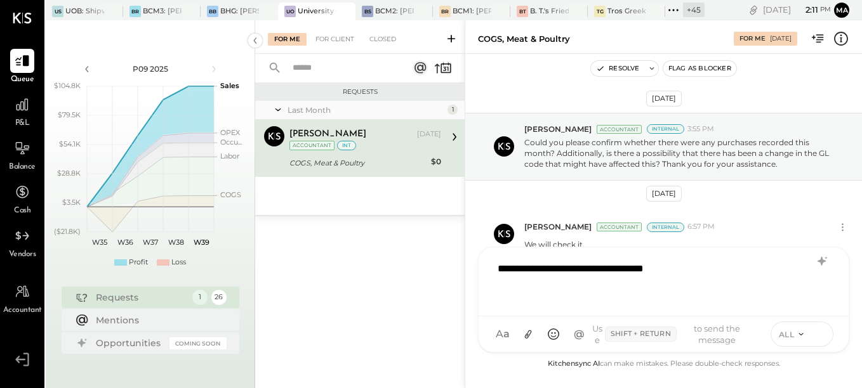
click at [824, 334] on icon at bounding box center [819, 333] width 11 height 13
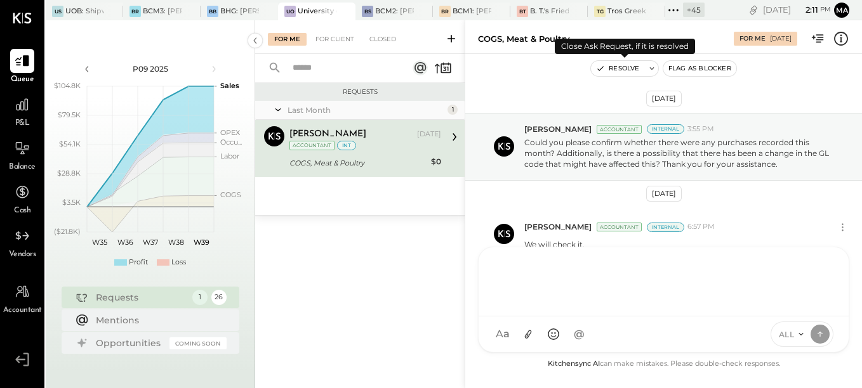
click at [623, 71] on button "Resolve" at bounding box center [617, 68] width 53 height 15
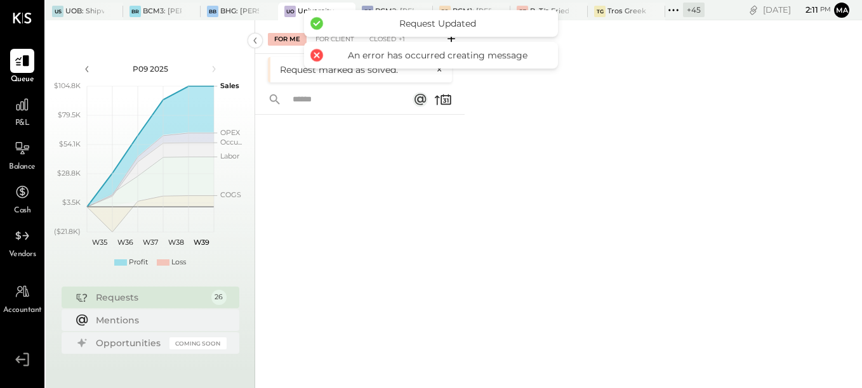
click at [320, 58] on div at bounding box center [317, 55] width 18 height 18
click at [316, 57] on div at bounding box center [317, 55] width 18 height 18
click at [314, 24] on div at bounding box center [317, 24] width 18 height 18
click at [586, 115] on div "For Me For Client Closed Request marked as solved. ×" at bounding box center [558, 204] width 607 height 368
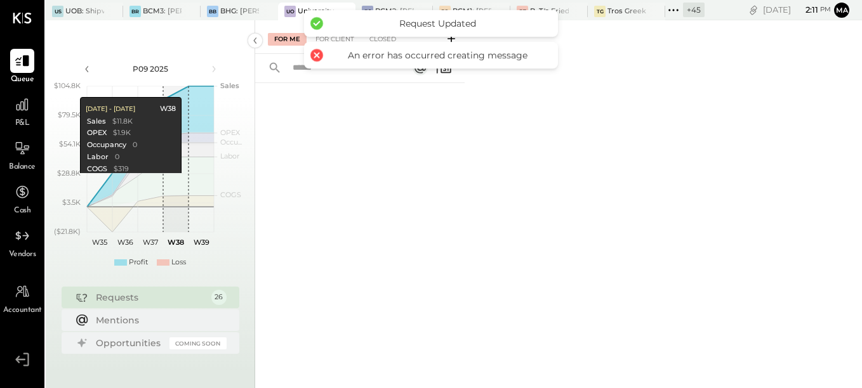
click at [695, 154] on div "For Me For Client Closed" at bounding box center [558, 204] width 607 height 368
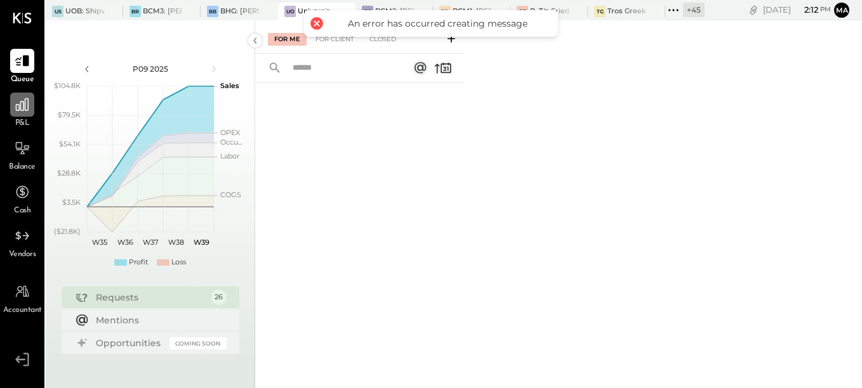
click at [18, 109] on icon at bounding box center [22, 104] width 16 height 16
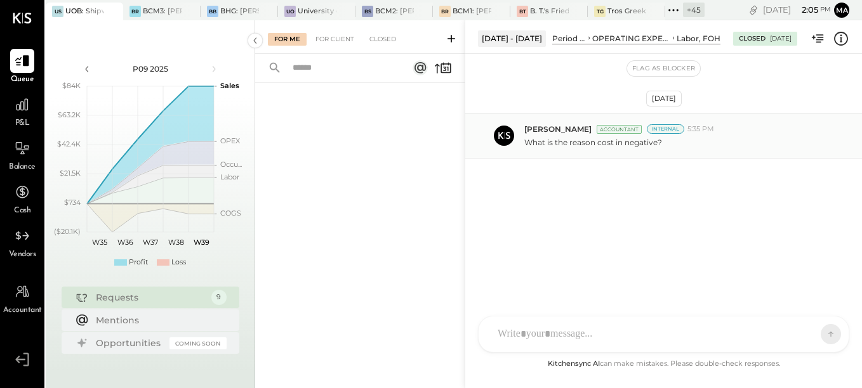
click at [557, 143] on p "What is the reason cost in negative?" at bounding box center [593, 142] width 138 height 11
click at [544, 337] on div "SK Sarang Khandhar RP Roshan Patel S sbiggs MB Manoj Bhagat AR Alex Racioppi AP…" at bounding box center [663, 300] width 371 height 106
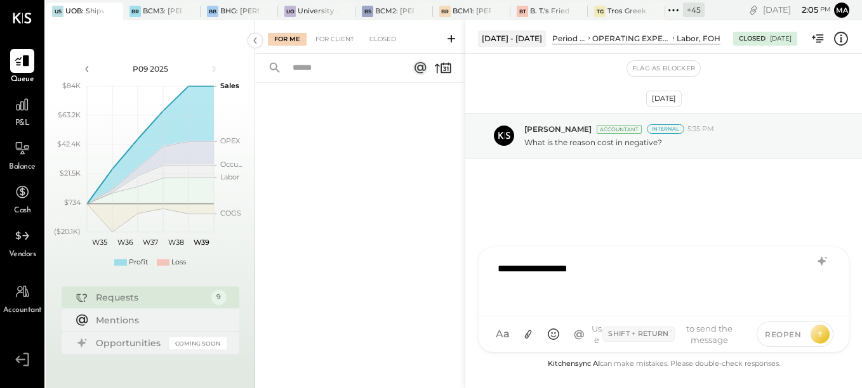
click at [646, 199] on div "Aug 29th, 2025 Ajay Prajapati Accountant Internal 5:35 PM What is the reason co…" at bounding box center [663, 170] width 397 height 168
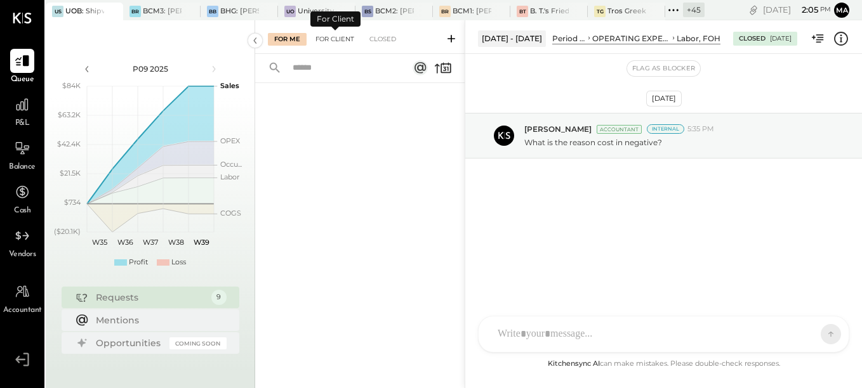
click at [328, 37] on div "For Client" at bounding box center [334, 39] width 51 height 13
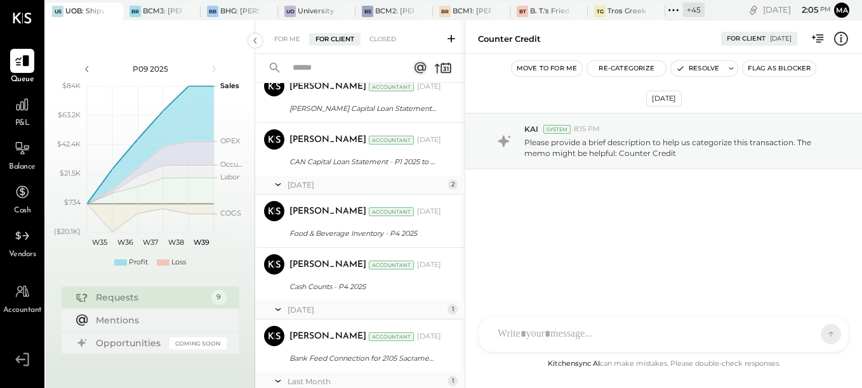
scroll to position [358, 0]
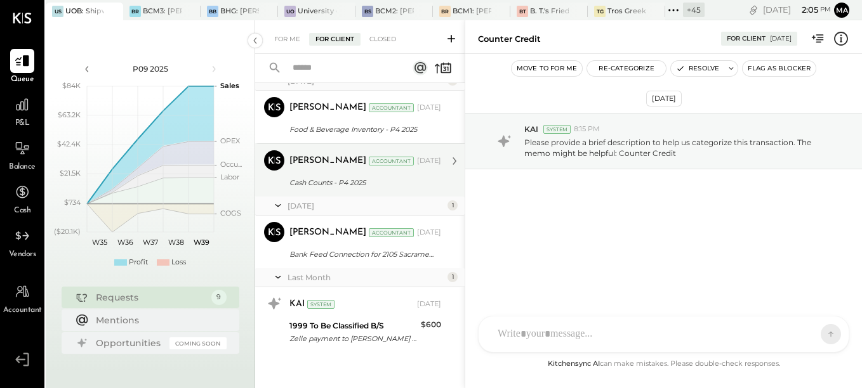
click at [310, 183] on div "Cash Counts - P4 2025" at bounding box center [363, 182] width 148 height 13
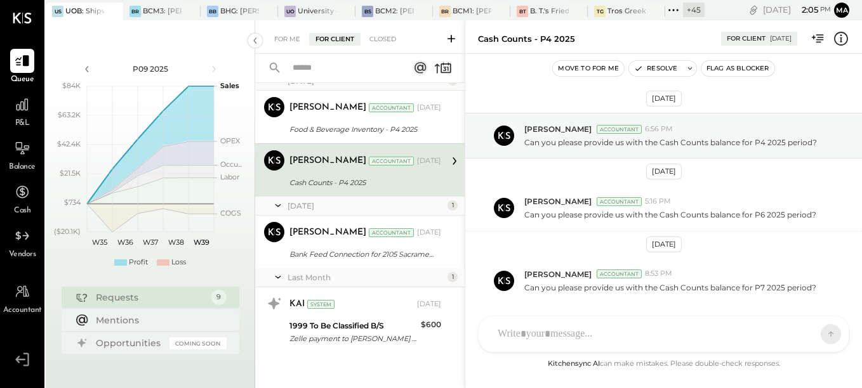
scroll to position [42, 0]
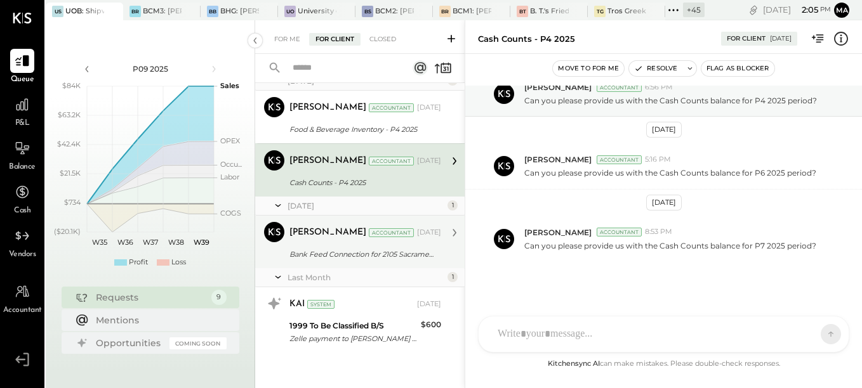
click at [365, 254] on div "Bank Feed Connection for 2105 Sacramento AMEX CC 84005 and 2110 Sacramento BOA …" at bounding box center [363, 254] width 148 height 13
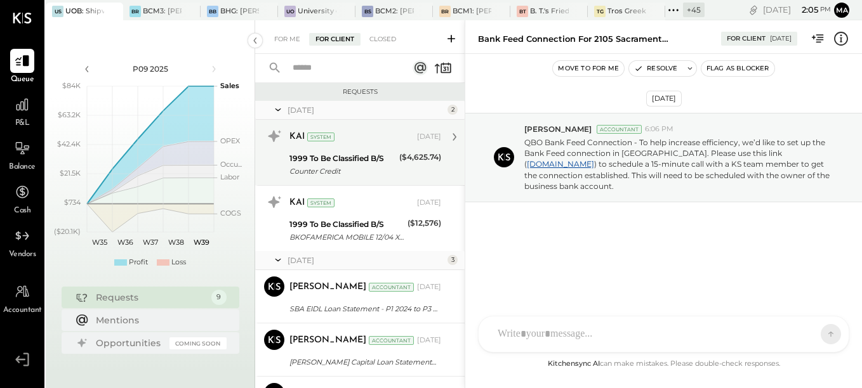
click at [343, 159] on div "1999 To Be Classified B/S" at bounding box center [342, 158] width 106 height 13
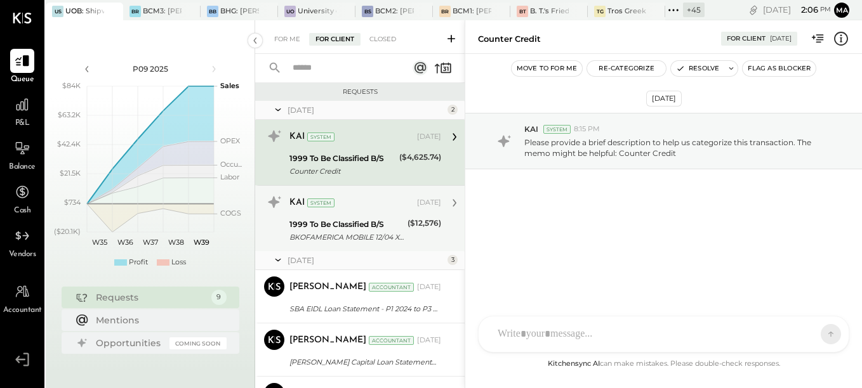
click at [328, 233] on div "BKOFAMERICA MOBILE 12/04 XXXXX29282 DEPOSIT *MOBILE CA" at bounding box center [346, 237] width 114 height 13
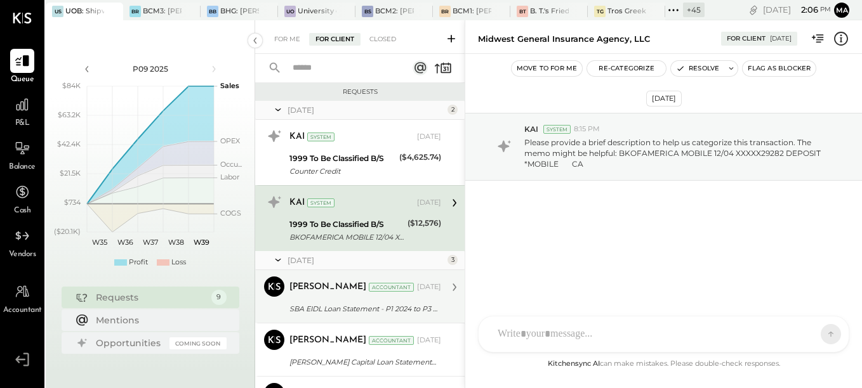
click at [323, 303] on div "SBA EIDL Loan Statement - P1 2024 to P3 2025" at bounding box center [363, 309] width 148 height 13
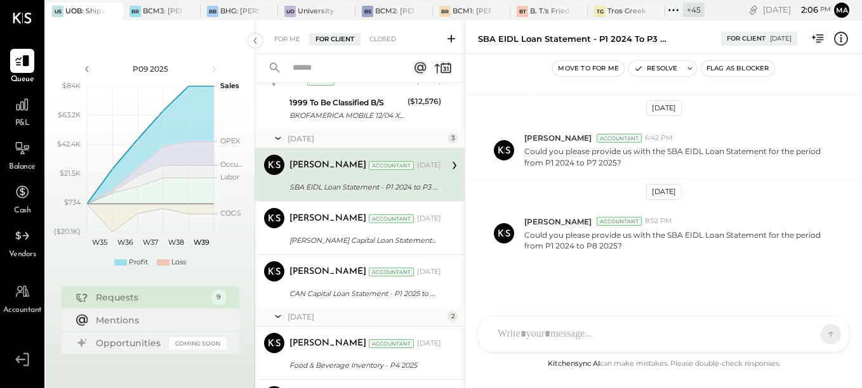
scroll to position [127, 0]
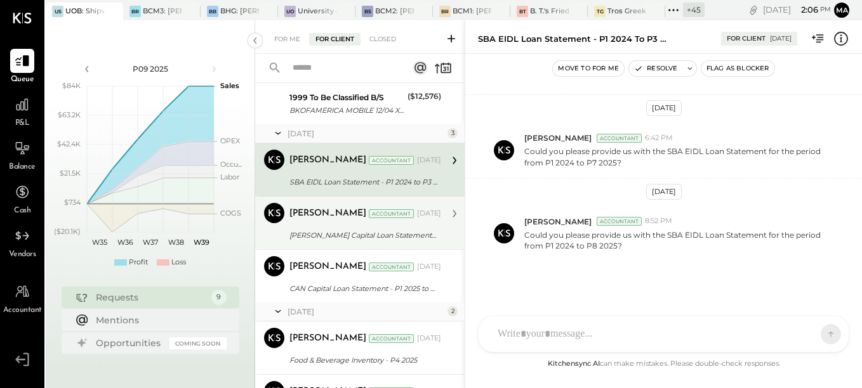
click at [301, 235] on div "[PERSON_NAME] Capital Loan Statement - P1 2025 to P3 2025" at bounding box center [363, 235] width 148 height 13
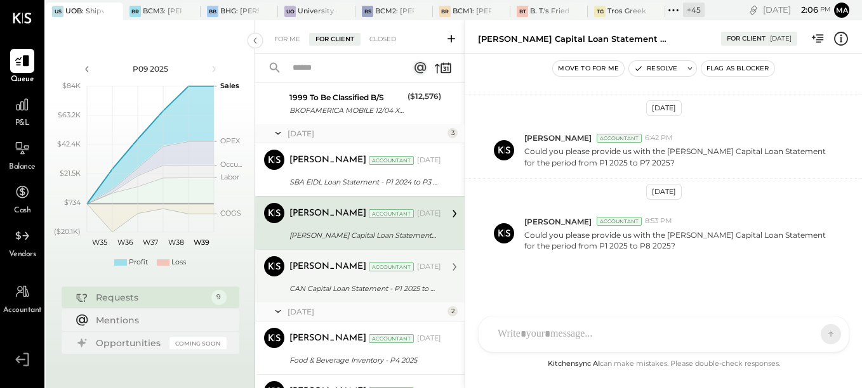
click at [307, 277] on div "[PERSON_NAME] Accountant [DATE]" at bounding box center [365, 267] width 152 height 22
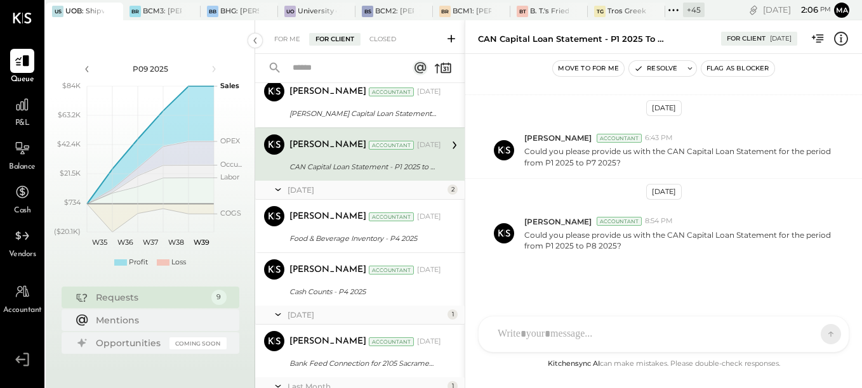
scroll to position [254, 0]
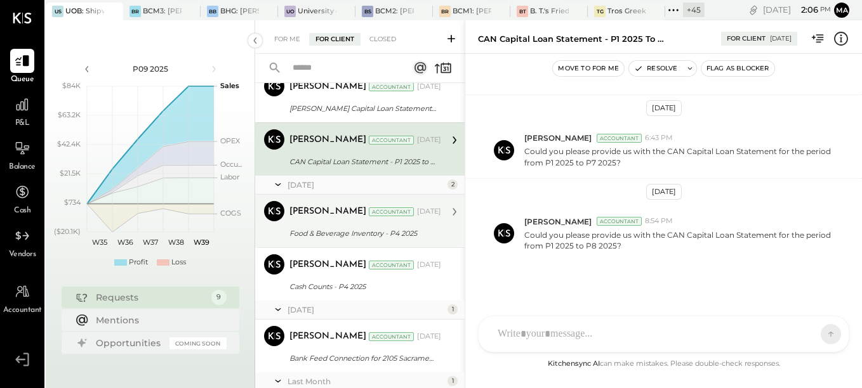
click at [308, 216] on div "[PERSON_NAME]" at bounding box center [327, 212] width 77 height 13
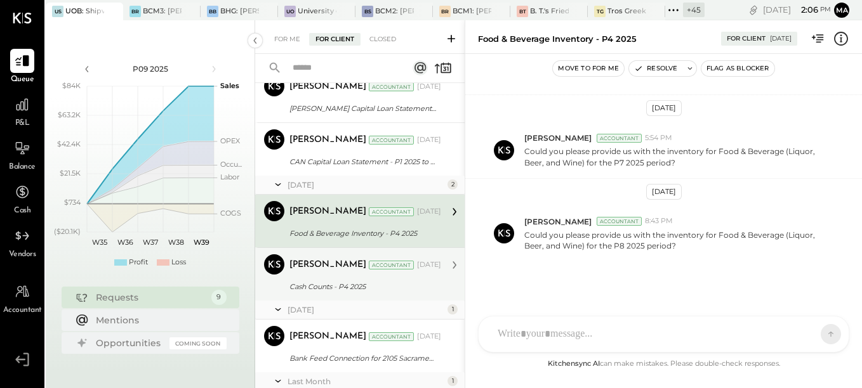
click at [307, 273] on div "[PERSON_NAME] Accountant [DATE]" at bounding box center [365, 265] width 152 height 18
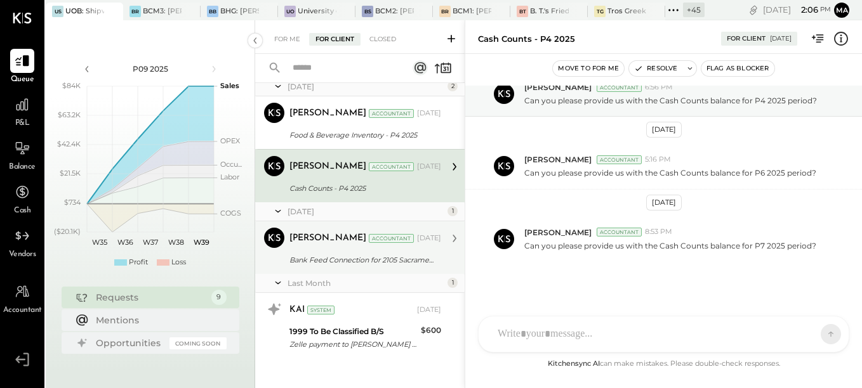
scroll to position [358, 0]
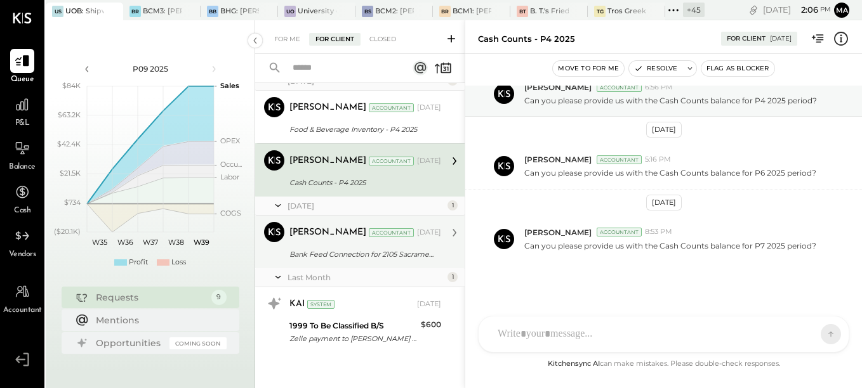
click at [306, 255] on div "Bank Feed Connection for 2105 Sacramento AMEX CC 84005 and 2110 Sacramento BOA …" at bounding box center [363, 254] width 148 height 13
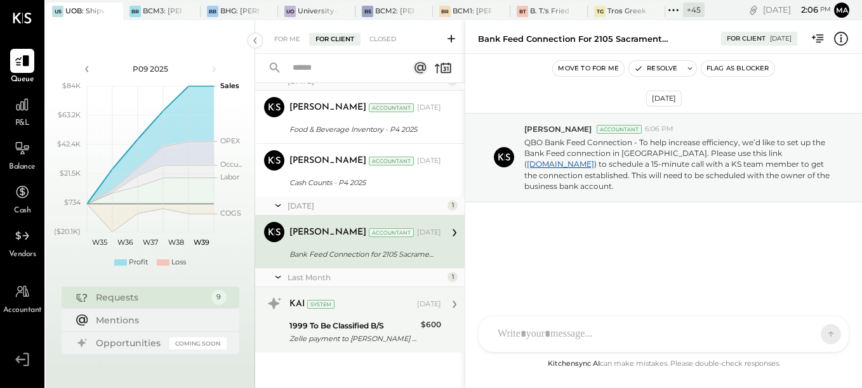
click at [316, 316] on div "KAI System [DATE] 1999 To Be Classified B/S Zelle payment to [PERSON_NAME] Conf…" at bounding box center [365, 320] width 152 height 53
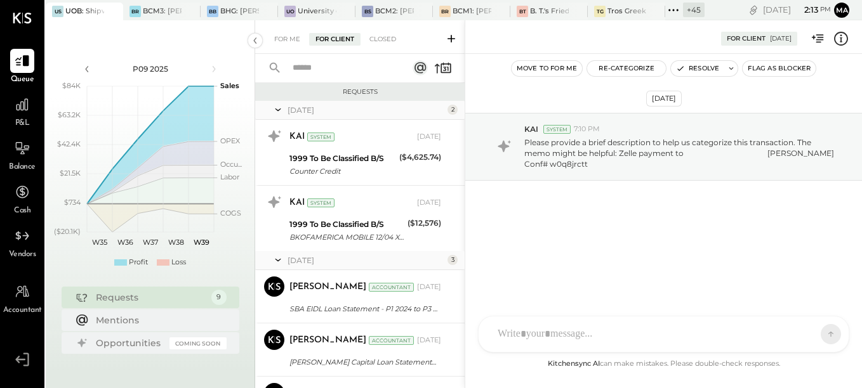
click at [690, 12] on div "+ 45" at bounding box center [694, 10] width 22 height 15
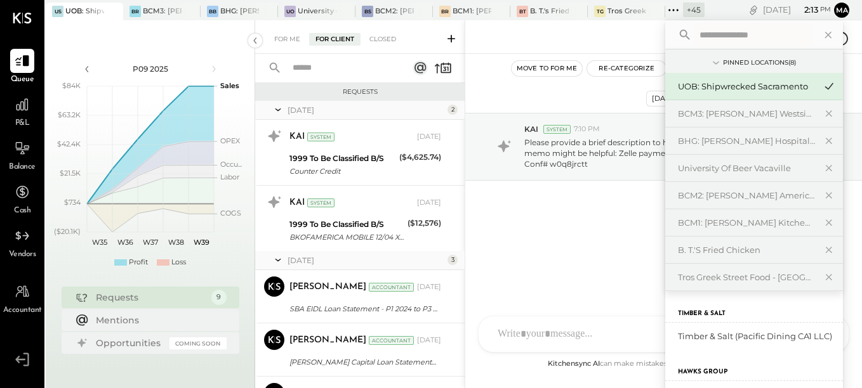
click at [706, 36] on input "text" at bounding box center [753, 34] width 118 height 23
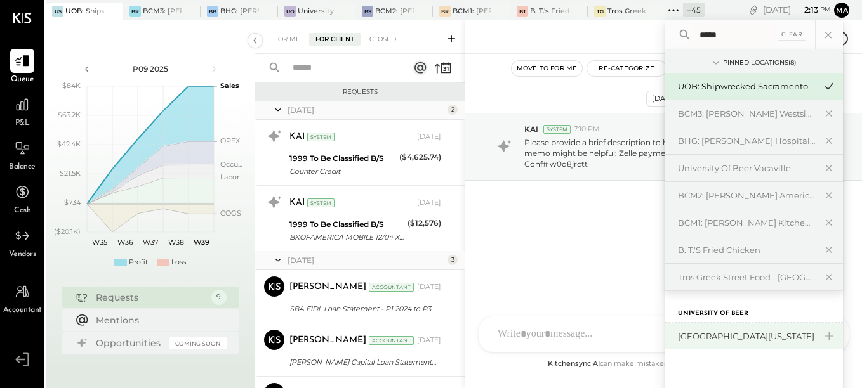
type input "*****"
click at [761, 338] on div "[GEOGRAPHIC_DATA][US_STATE]" at bounding box center [746, 337] width 137 height 12
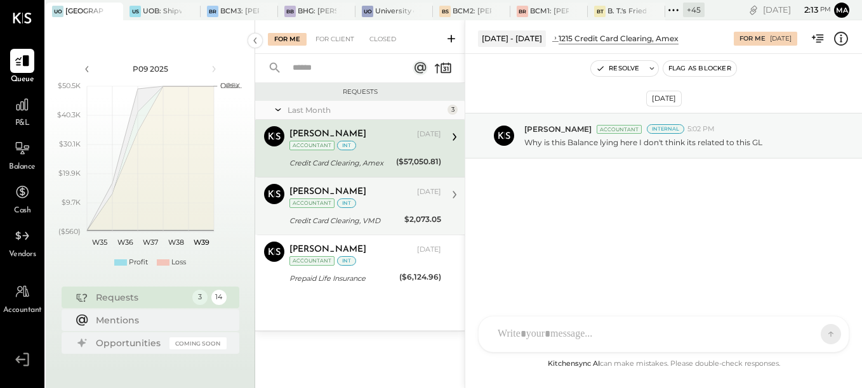
click at [383, 221] on div "Credit Card Clearing, VMD" at bounding box center [344, 220] width 111 height 13
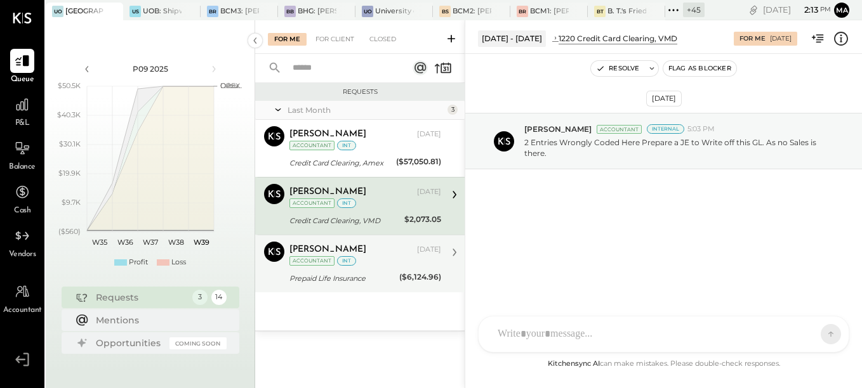
click at [386, 277] on div "Prepaid Life Insurance" at bounding box center [342, 278] width 106 height 13
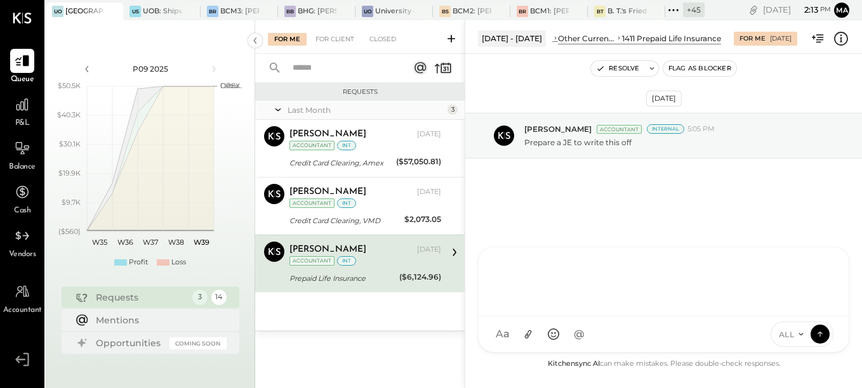
click at [546, 334] on div "SK Sarang Khandhar RP Roshan Patel S sbiggs MB Manoj Bhagat AR Alex Racioppi AP…" at bounding box center [663, 300] width 371 height 106
click at [526, 270] on div at bounding box center [663, 280] width 345 height 51
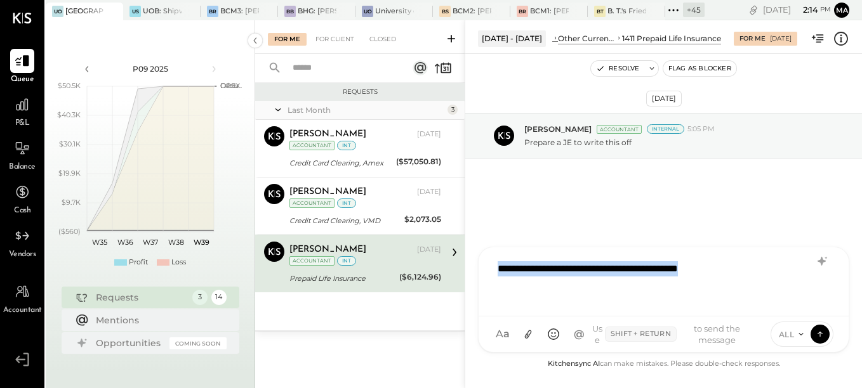
drag, startPoint x: 749, startPoint y: 270, endPoint x: 402, endPoint y: 272, distance: 347.1
click at [402, 272] on div "For Me For Client Closed Requests Last Month 3 Navin Jain Accountant Navin Jain…" at bounding box center [558, 204] width 607 height 368
click at [754, 270] on div "**********" at bounding box center [663, 280] width 345 height 51
click at [746, 267] on div "**********" at bounding box center [663, 280] width 345 height 51
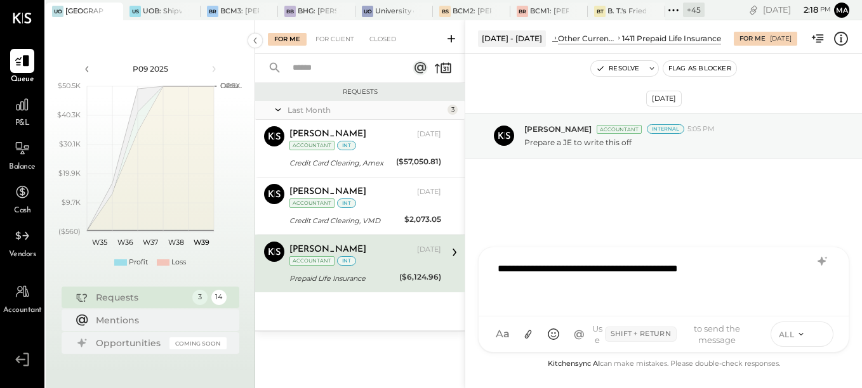
click at [819, 331] on icon at bounding box center [819, 333] width 11 height 13
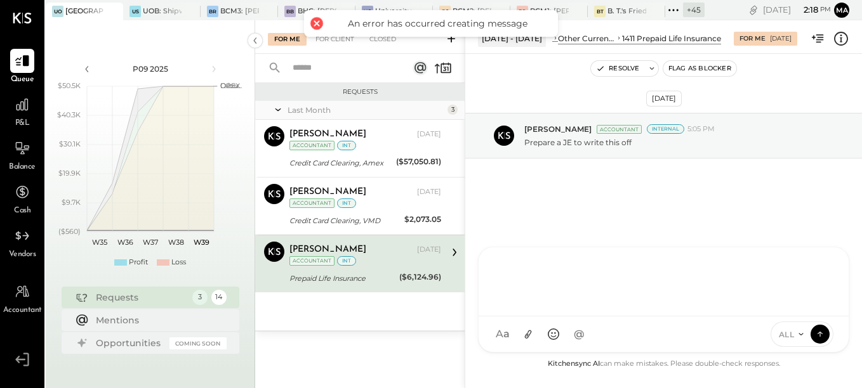
click at [572, 244] on div "Aug 28th, 2025 Navin Jain Accountant Internal 5:05 PM Prepare a JE to write thi…" at bounding box center [663, 170] width 397 height 168
click at [556, 143] on p "Prepare a JE to write this off" at bounding box center [577, 142] width 107 height 11
click at [542, 330] on div at bounding box center [663, 335] width 370 height 36
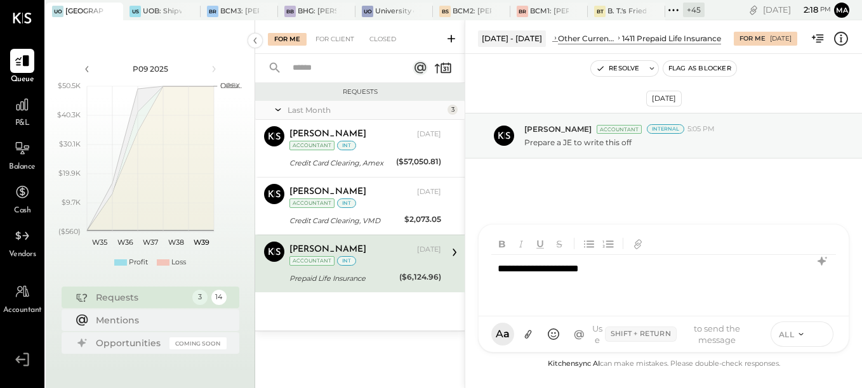
click at [812, 332] on button at bounding box center [819, 333] width 19 height 19
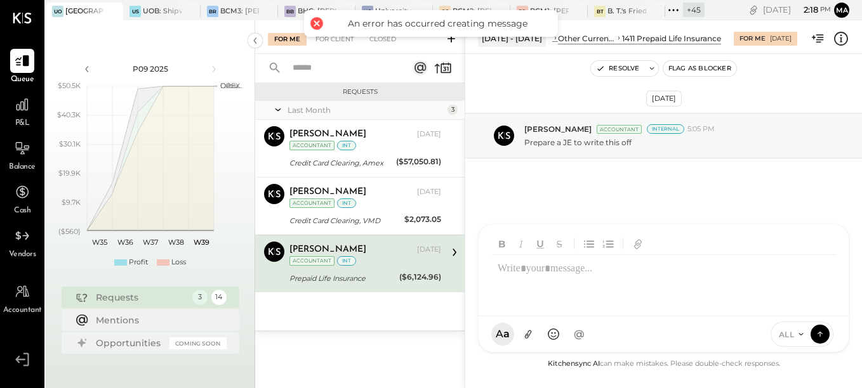
drag, startPoint x: 607, startPoint y: 165, endPoint x: 607, endPoint y: 178, distance: 12.7
click at [609, 166] on div "Aug 28th, 2025 Navin Jain Accountant Internal 5:05 PM Prepare a JE to write thi…" at bounding box center [663, 170] width 397 height 168
click at [556, 176] on div "Aug 28th, 2025 Navin Jain Accountant Internal 5:05 PM Prepare a JE to write thi…" at bounding box center [663, 170] width 397 height 168
click at [616, 153] on div "Navin Jain Accountant Internal 5:05 PM Prepare a JE to write this off" at bounding box center [663, 136] width 397 height 46
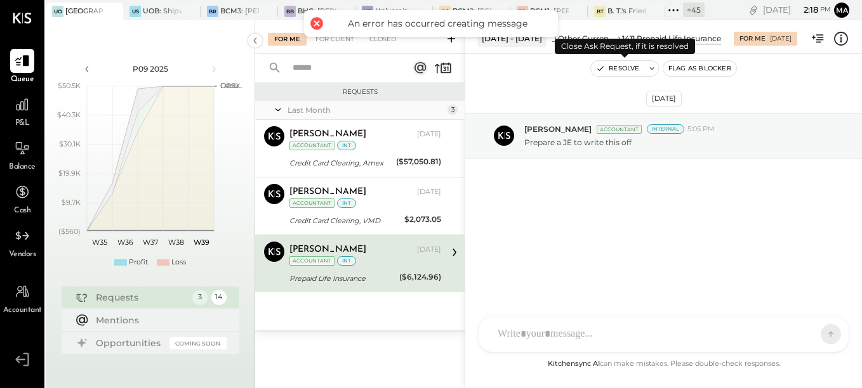
click at [623, 69] on button "Resolve" at bounding box center [617, 68] width 53 height 15
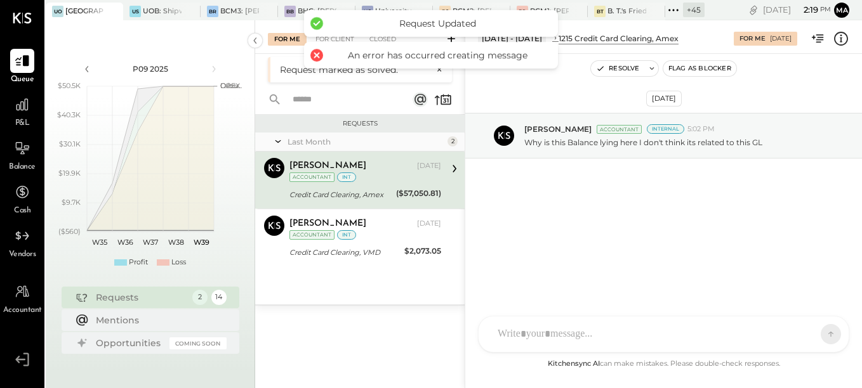
click at [324, 193] on div "Credit Card Clearing, Amex" at bounding box center [340, 194] width 103 height 13
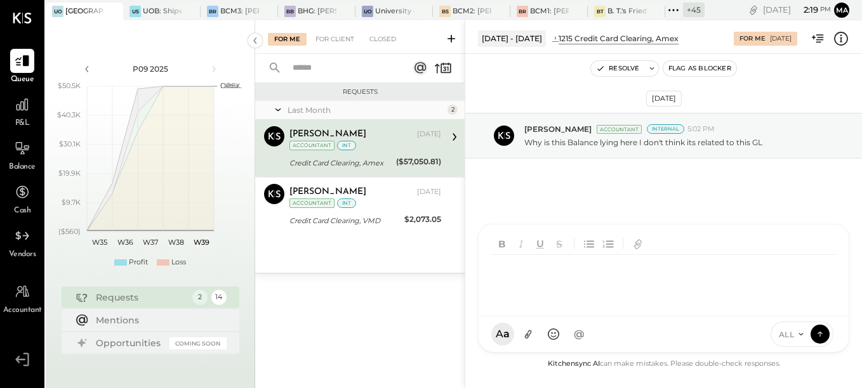
click at [553, 334] on div "SK Sarang Khandhar RP Roshan Patel S sbiggs MB Manoj Bhagat AR Alex Racioppi AP…" at bounding box center [663, 288] width 371 height 129
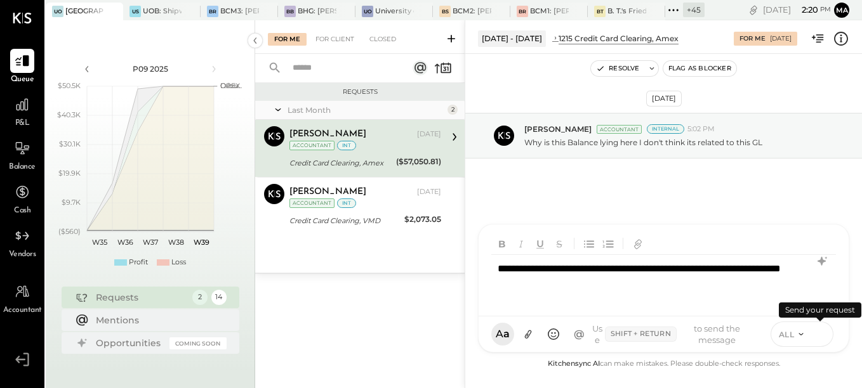
click at [813, 334] on button at bounding box center [819, 333] width 19 height 19
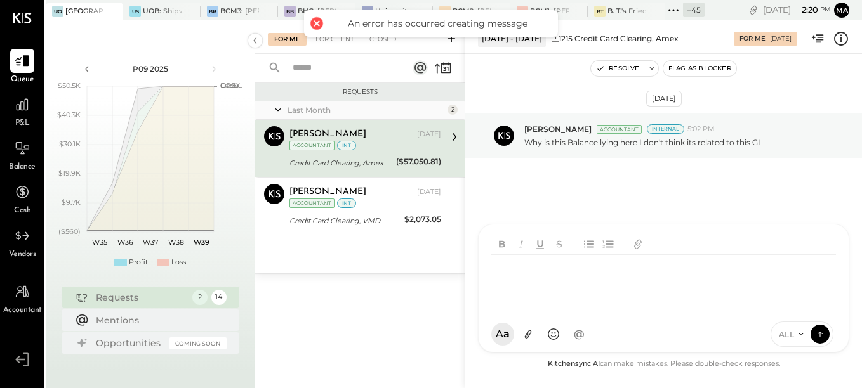
click at [554, 280] on div at bounding box center [663, 280] width 345 height 51
click at [793, 332] on span "ALL" at bounding box center [787, 334] width 16 height 11
click at [798, 305] on div "INTERNAL" at bounding box center [808, 303] width 75 height 21
click at [529, 272] on div at bounding box center [663, 280] width 345 height 51
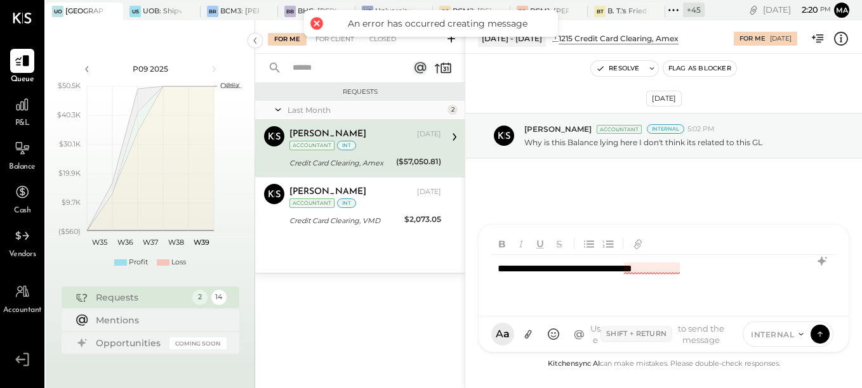
click at [711, 270] on div "**********" at bounding box center [663, 280] width 345 height 51
drag, startPoint x: 711, startPoint y: 270, endPoint x: 235, endPoint y: 270, distance: 475.3
click at [235, 270] on div "P09 2025 polygon, polyline { transition: fill-opacity 0.1s, stroke-opacity 0.1s…" at bounding box center [454, 214] width 816 height 388
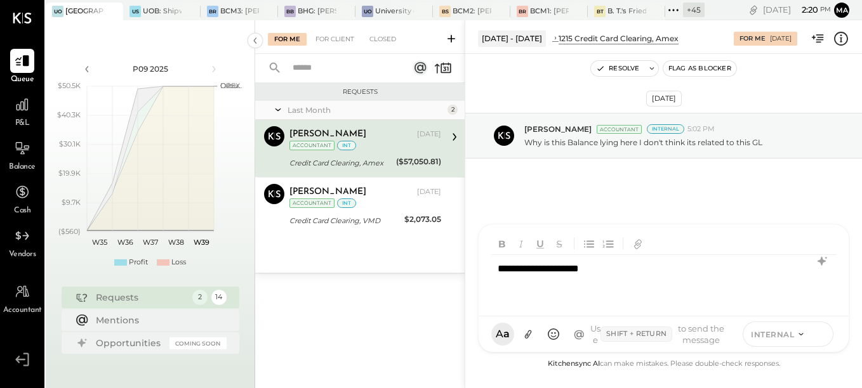
click at [821, 334] on icon at bounding box center [819, 333] width 11 height 13
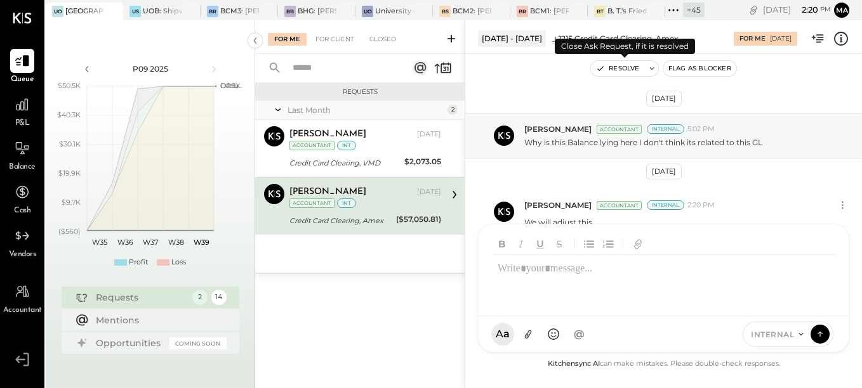
click at [623, 63] on button "Resolve" at bounding box center [617, 68] width 53 height 15
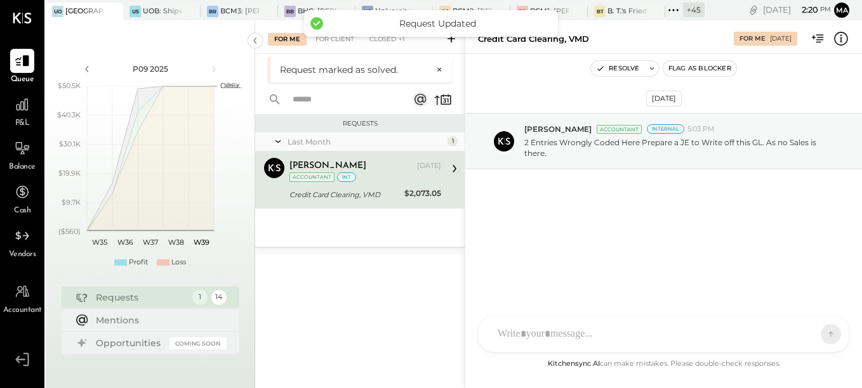
click at [365, 190] on div "Credit Card Clearing, VMD" at bounding box center [344, 194] width 111 height 13
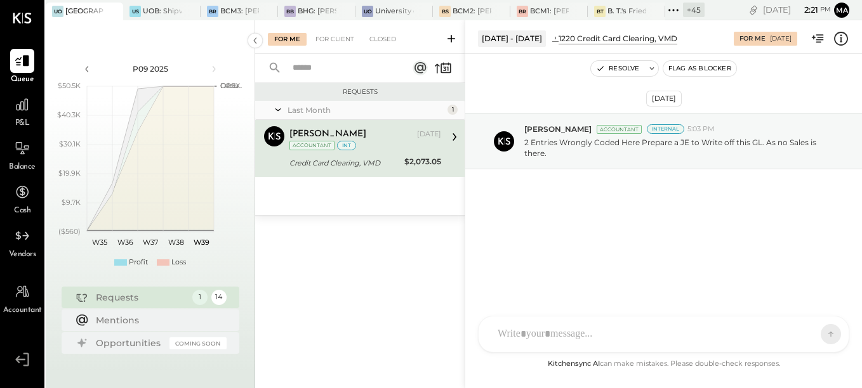
click at [399, 161] on div "Credit Card Clearing, VMD" at bounding box center [344, 163] width 111 height 13
click at [848, 39] on icon at bounding box center [840, 38] width 16 height 16
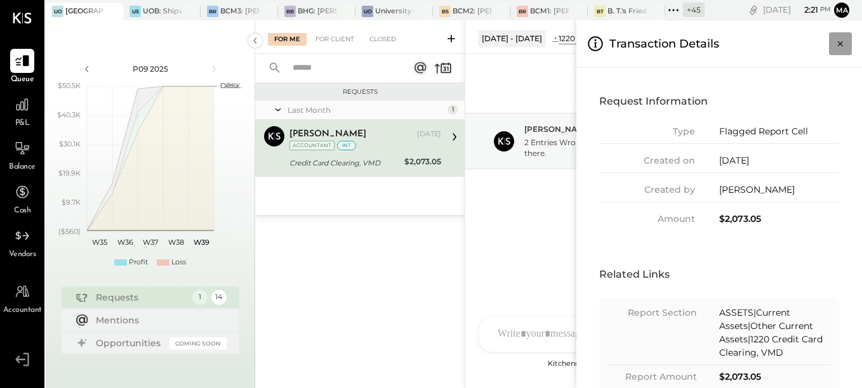
click at [843, 44] on icon "Close panel" at bounding box center [840, 43] width 13 height 13
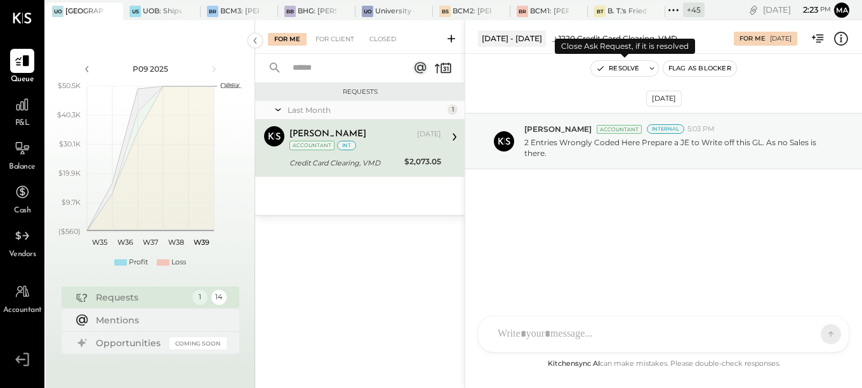
click at [630, 70] on button "Resolve" at bounding box center [617, 68] width 53 height 15
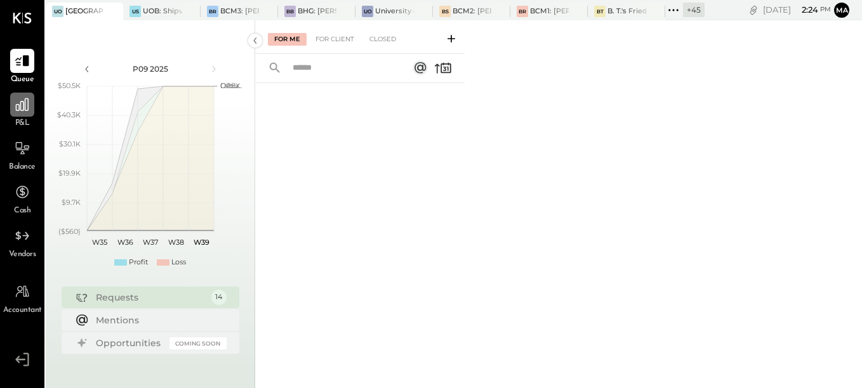
click at [22, 108] on icon at bounding box center [22, 104] width 16 height 16
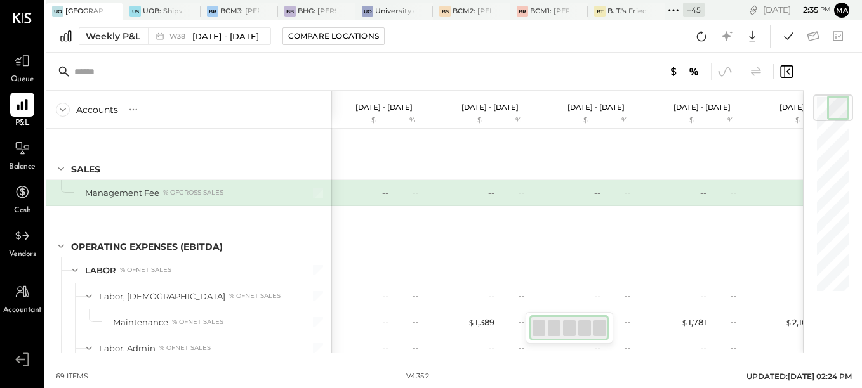
click at [698, 9] on div "+ 45" at bounding box center [694, 10] width 22 height 15
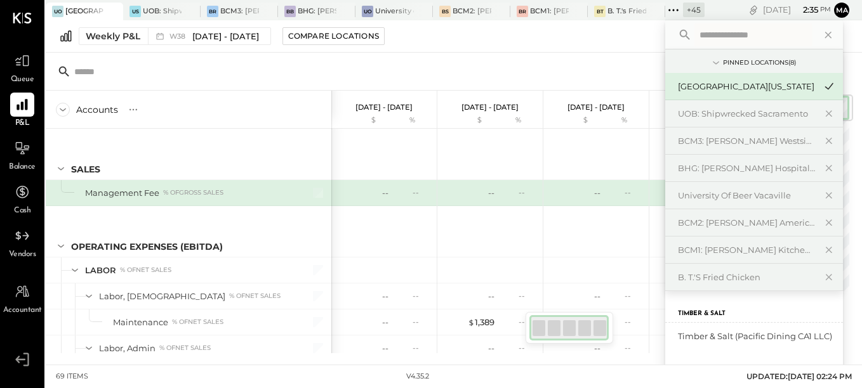
click at [707, 37] on input "text" at bounding box center [753, 34] width 118 height 23
click at [830, 34] on icon at bounding box center [825, 35] width 16 height 16
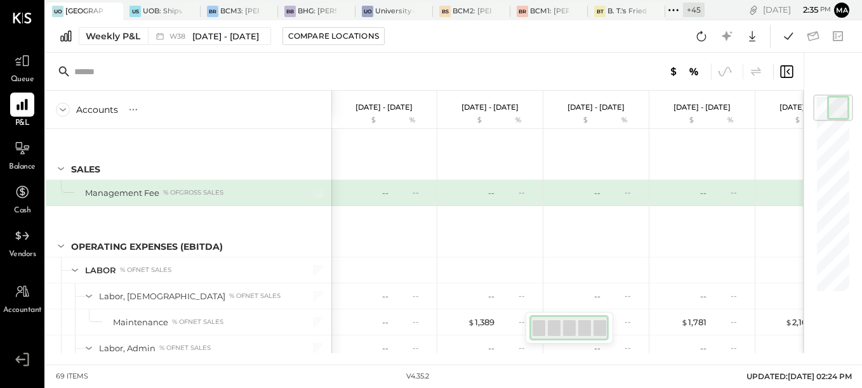
click at [689, 10] on div "+ 45" at bounding box center [694, 10] width 22 height 15
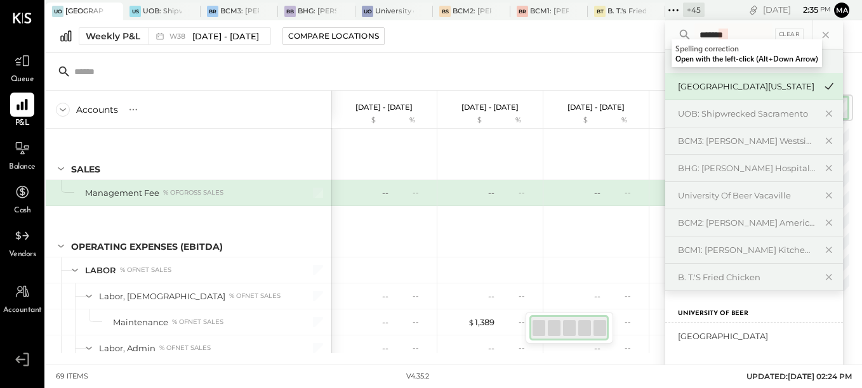
click at [758, 37] on input "*******" at bounding box center [733, 34] width 78 height 23
type input "**********"
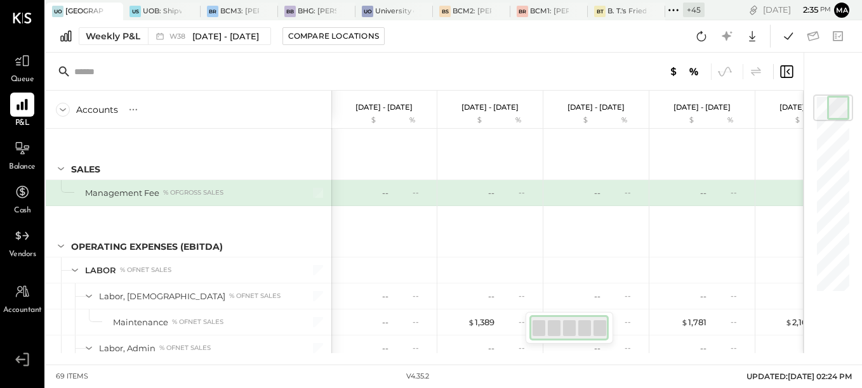
click at [605, 49] on div "Weekly P&L W38 Sep 15 - 21, 2025 Compare Locations Google Sheets Excel" at bounding box center [454, 36] width 816 height 32
click at [684, 10] on div "+ 45" at bounding box center [694, 10] width 22 height 15
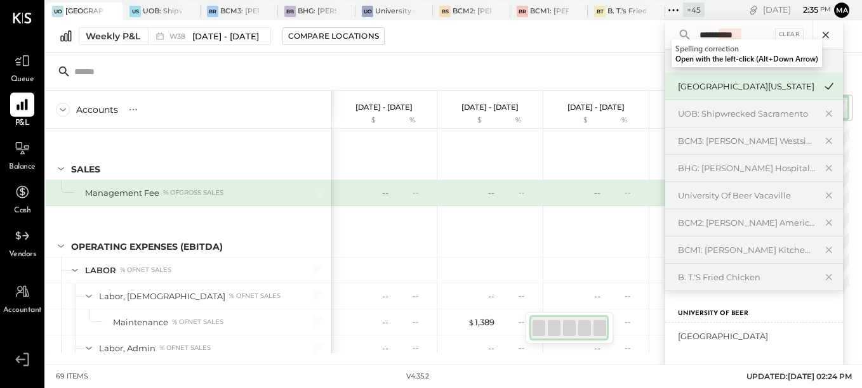
click at [822, 33] on icon at bounding box center [825, 35] width 16 height 16
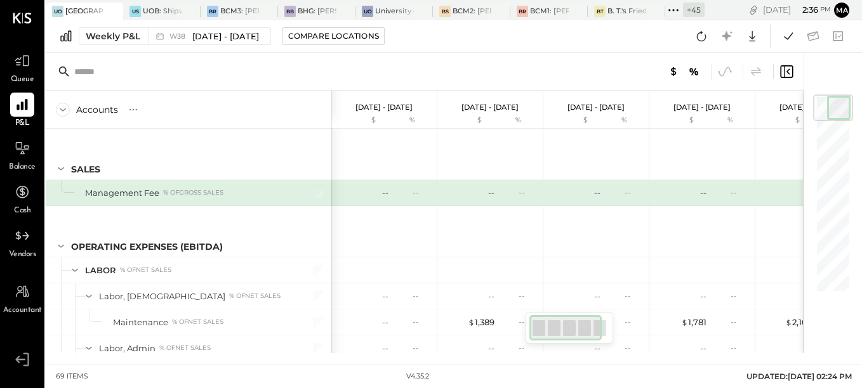
click at [690, 11] on div "+ 45" at bounding box center [694, 10] width 22 height 15
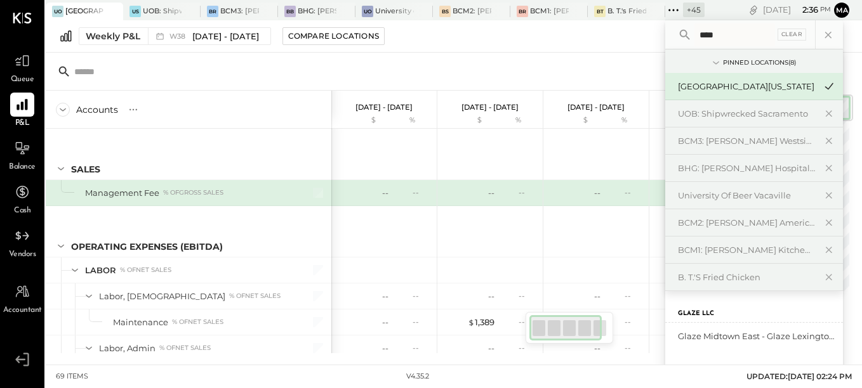
type input "****"
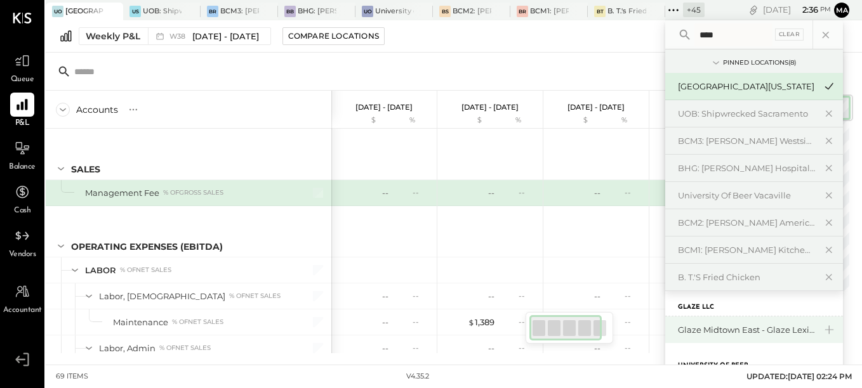
scroll to position [7, 0]
click at [789, 35] on div "Clear" at bounding box center [789, 35] width 29 height 12
type input "****"
click at [773, 338] on div "[GEOGRAPHIC_DATA]" at bounding box center [746, 335] width 137 height 12
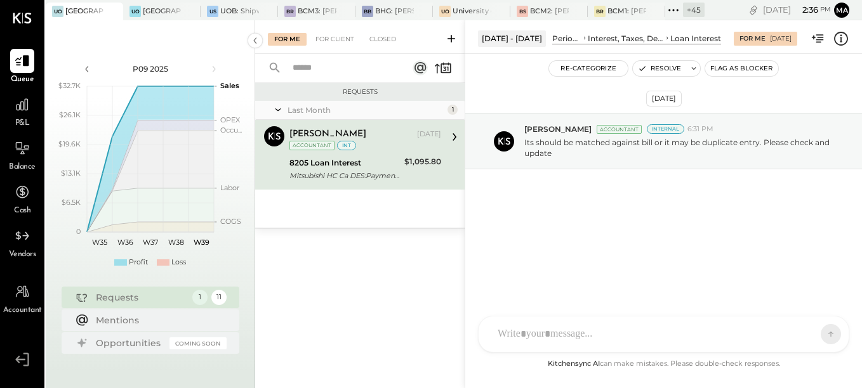
click at [409, 172] on div "$1,095.80" at bounding box center [422, 169] width 37 height 28
click at [451, 137] on icon at bounding box center [454, 137] width 16 height 16
click at [533, 336] on div "[PERSON_NAME] [PERSON_NAME] [PERSON_NAME] S sbiggs MB [PERSON_NAME] RS [PERSON_…" at bounding box center [663, 300] width 371 height 106
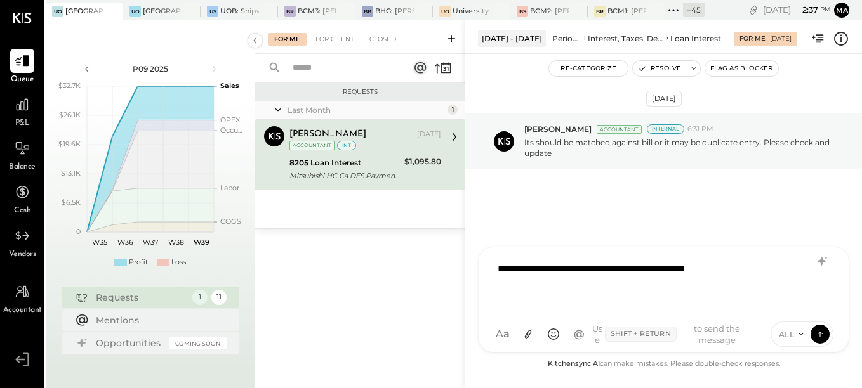
click at [787, 337] on span "ALL" at bounding box center [787, 334] width 16 height 11
click at [791, 305] on div "INTERNAL" at bounding box center [808, 303] width 75 height 21
click at [815, 336] on icon at bounding box center [819, 333] width 11 height 13
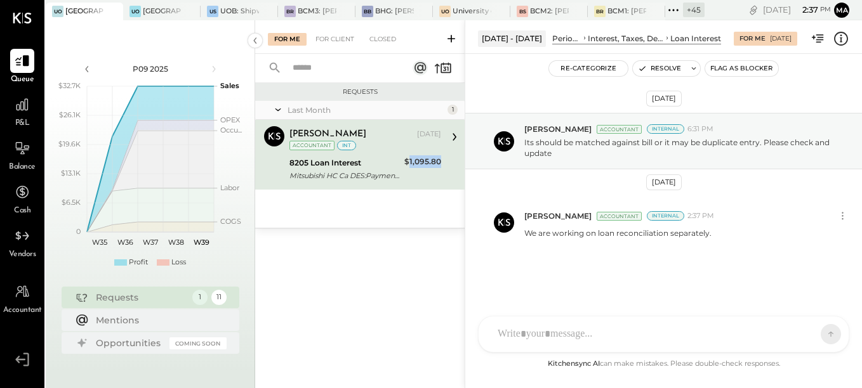
drag, startPoint x: 448, startPoint y: 164, endPoint x: 410, endPoint y: 164, distance: 38.1
click at [410, 164] on div "[PERSON_NAME] Accountant [PERSON_NAME] [DATE] Accountant int 8205 Loan Interest…" at bounding box center [359, 155] width 209 height 70
copy div "1,095.80"
click at [840, 37] on icon at bounding box center [840, 38] width 16 height 16
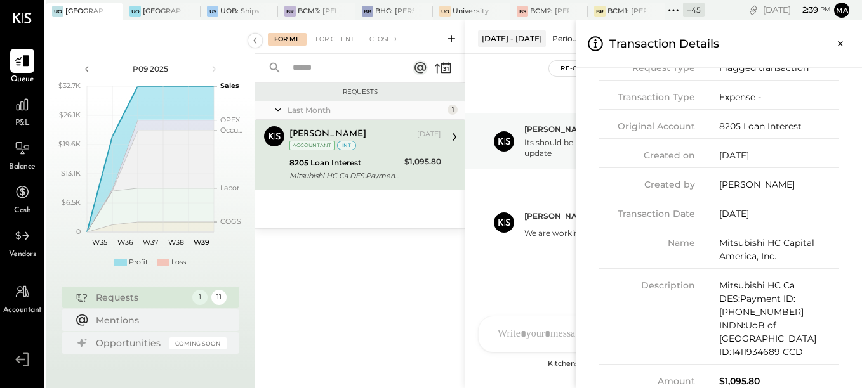
scroll to position [127, 0]
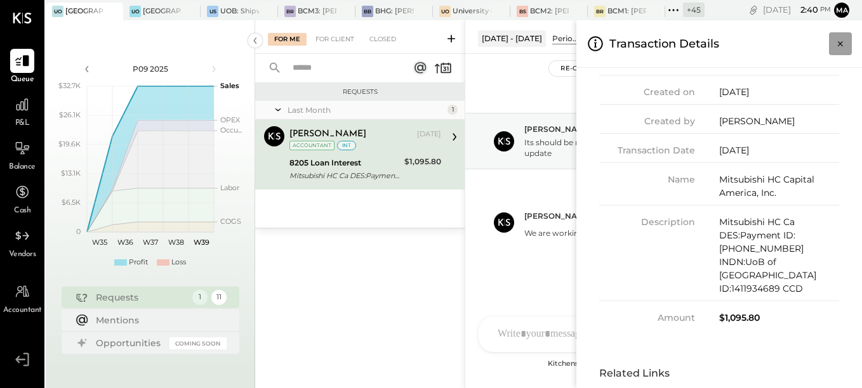
click at [841, 42] on icon "Close panel" at bounding box center [840, 43] width 13 height 13
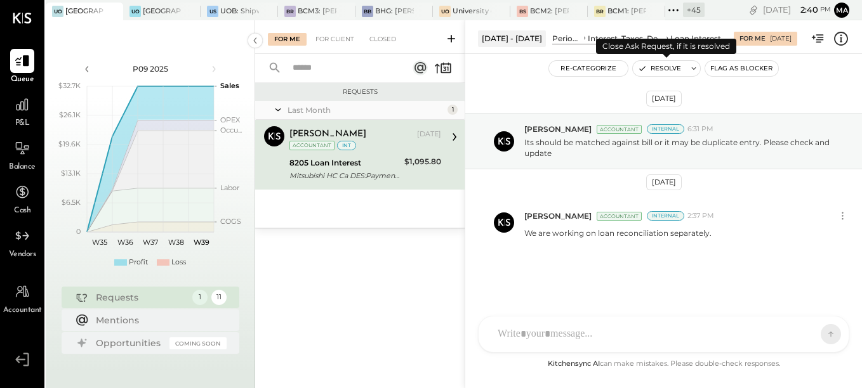
click at [660, 70] on button "Resolve" at bounding box center [659, 68] width 53 height 15
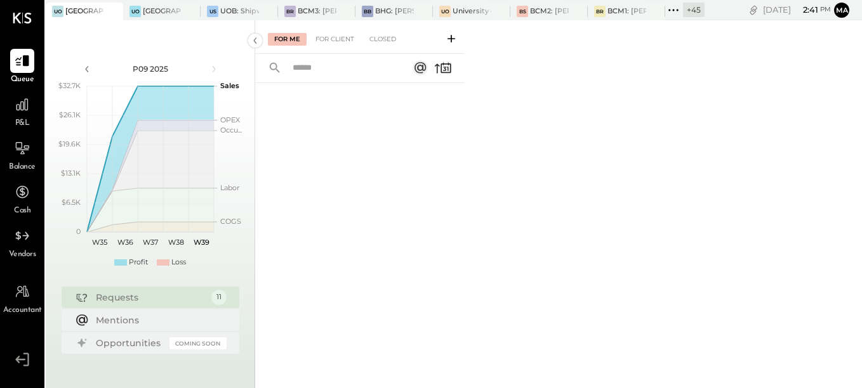
click at [696, 13] on div "+ 45" at bounding box center [694, 10] width 22 height 15
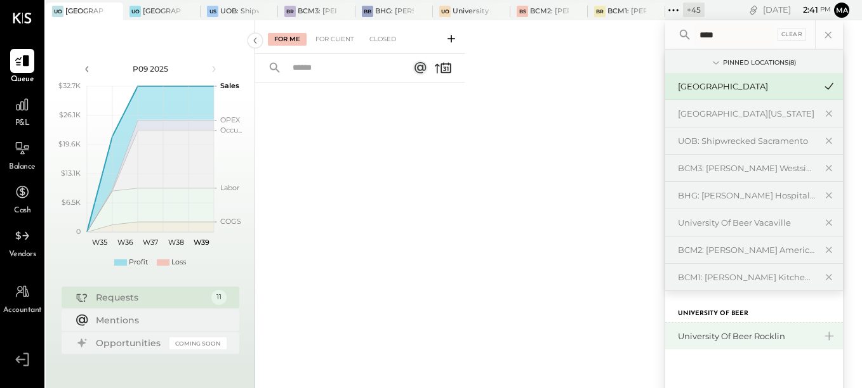
type input "****"
click at [734, 336] on div "University of Beer Rocklin" at bounding box center [746, 337] width 137 height 12
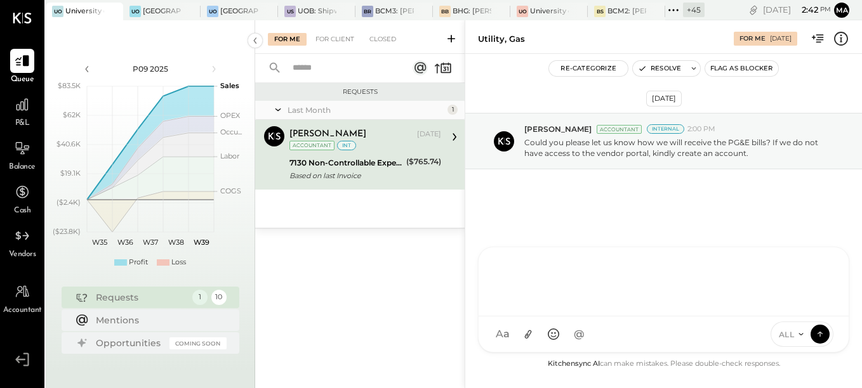
click at [549, 334] on div "SK [PERSON_NAME] [PERSON_NAME] [PERSON_NAME] [PERSON_NAME] S sbiggs MB [PERSON_…" at bounding box center [663, 300] width 371 height 106
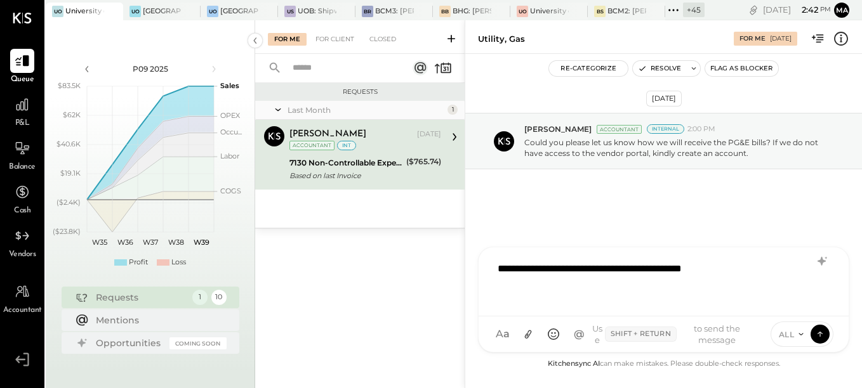
click at [794, 338] on div "ALL" at bounding box center [790, 334] width 39 height 11
click at [789, 305] on div "INTERNAL" at bounding box center [808, 303] width 75 height 21
click at [817, 329] on icon at bounding box center [819, 333] width 11 height 13
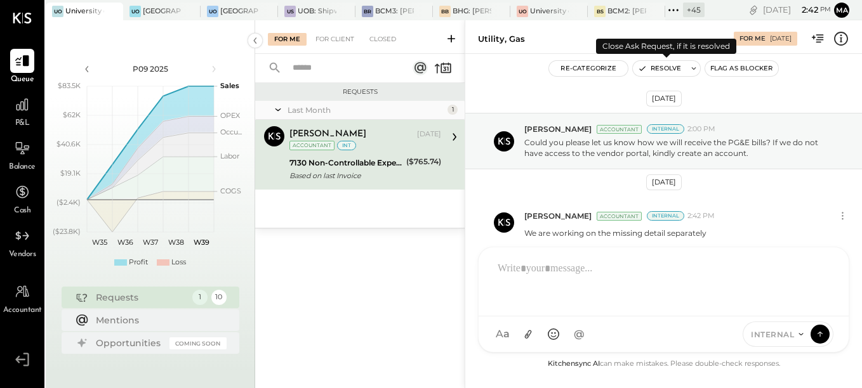
click at [661, 71] on button "Resolve" at bounding box center [659, 68] width 53 height 15
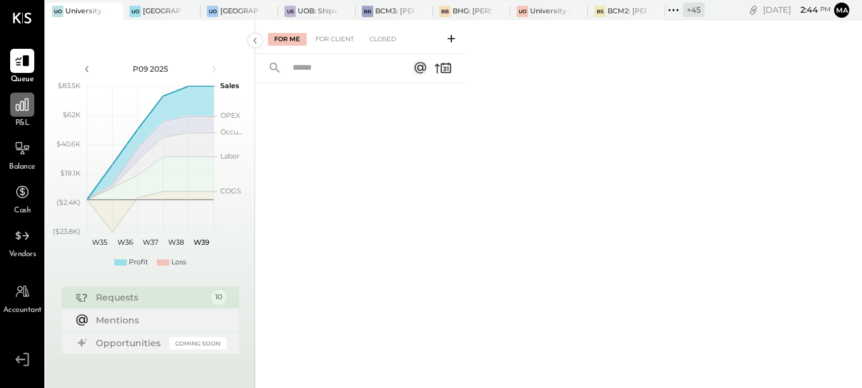
click at [23, 109] on icon at bounding box center [22, 104] width 13 height 13
